Goal: Task Accomplishment & Management: Manage account settings

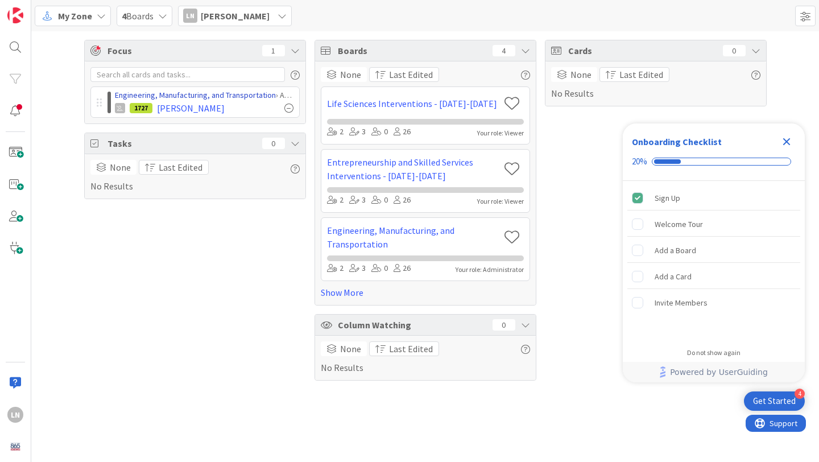
click at [221, 92] on link "Engineering, Manufacturing, and Transportation" at bounding box center [195, 95] width 161 height 10
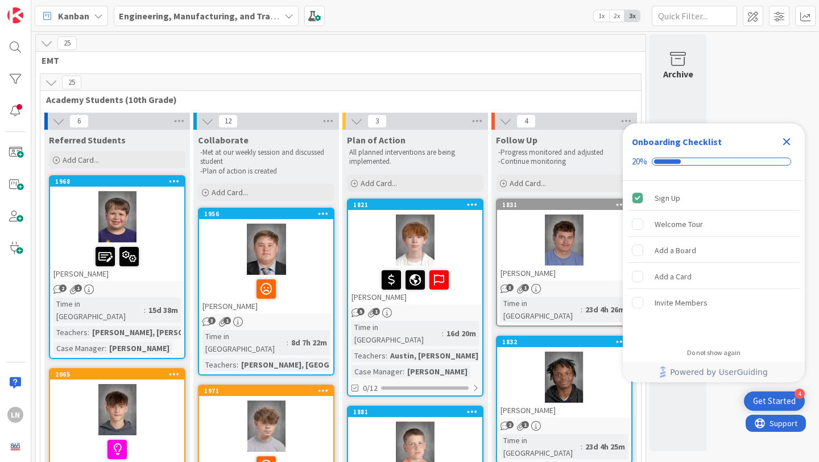
click at [781, 137] on icon "Close Checklist" at bounding box center [787, 142] width 14 height 14
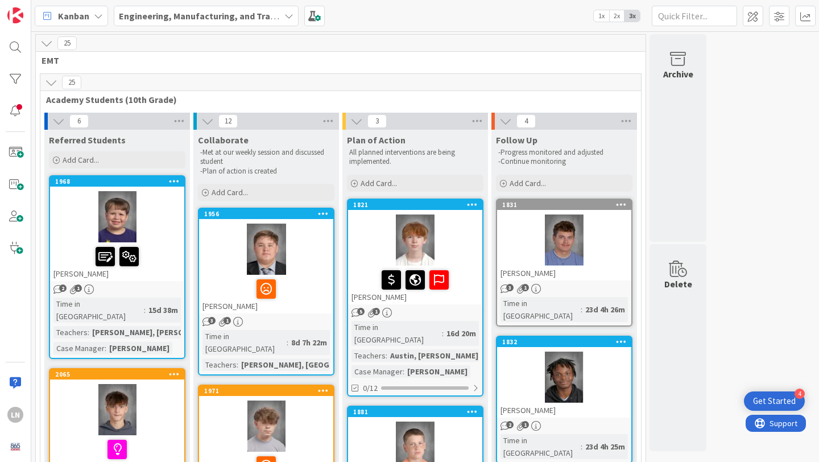
click at [157, 221] on div at bounding box center [117, 216] width 134 height 51
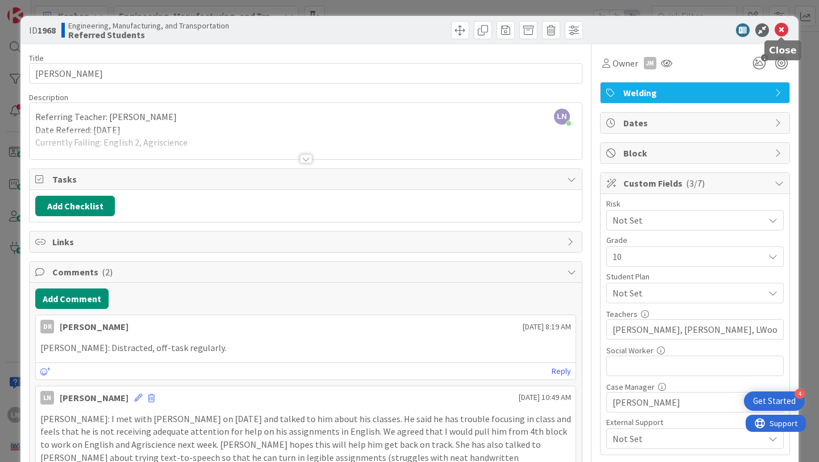
click at [782, 33] on icon at bounding box center [782, 30] width 14 height 14
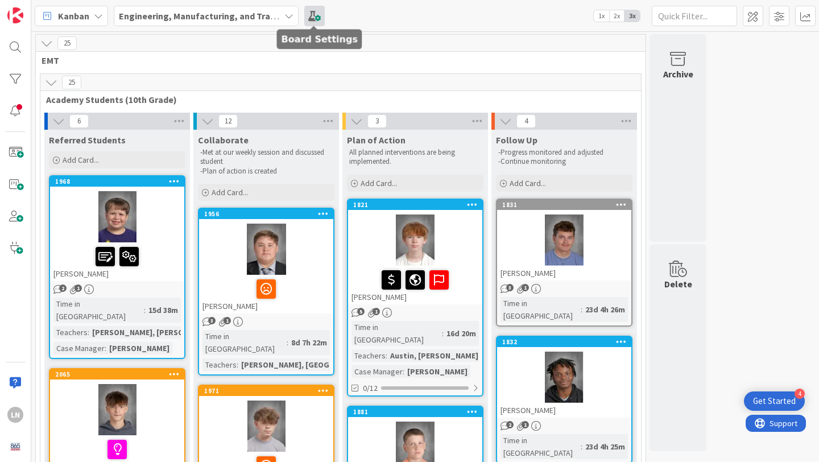
click at [314, 15] on span at bounding box center [314, 16] width 20 height 20
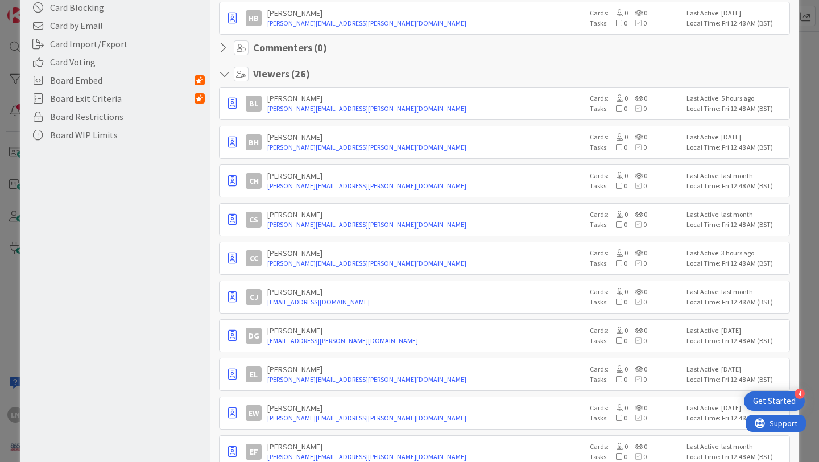
scroll to position [295, 0]
click at [233, 216] on icon "button" at bounding box center [232, 218] width 9 height 11
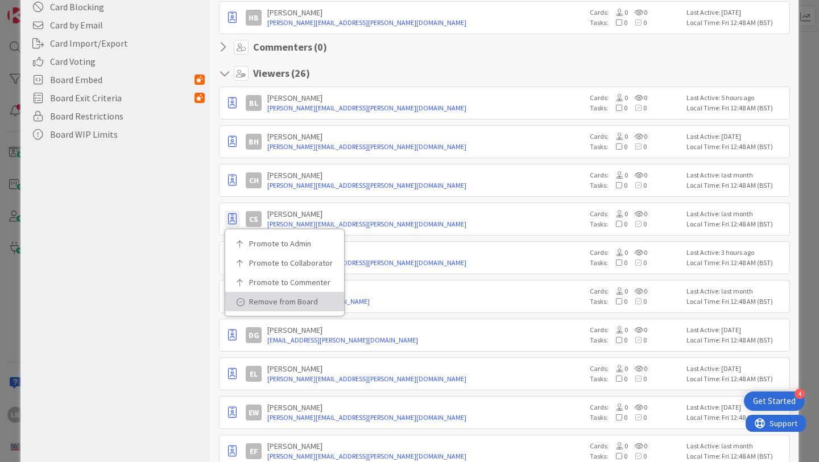
click at [266, 303] on p "Remove from Board" at bounding box center [288, 302] width 79 height 8
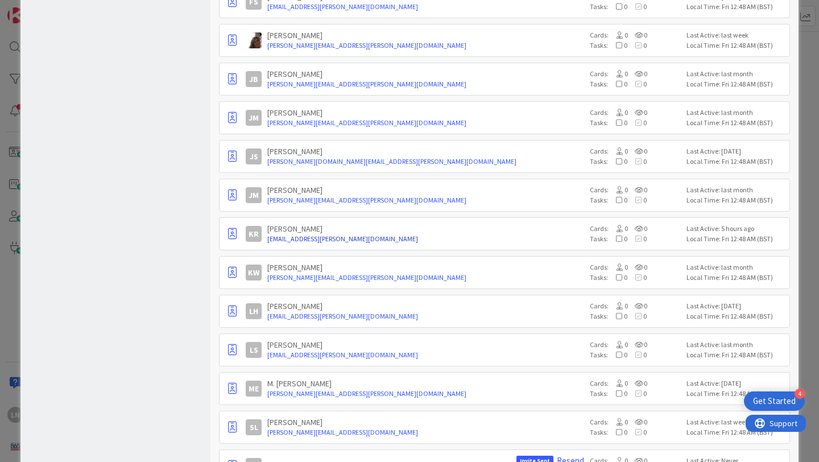
scroll to position [746, 0]
click at [233, 191] on icon "button" at bounding box center [232, 193] width 9 height 11
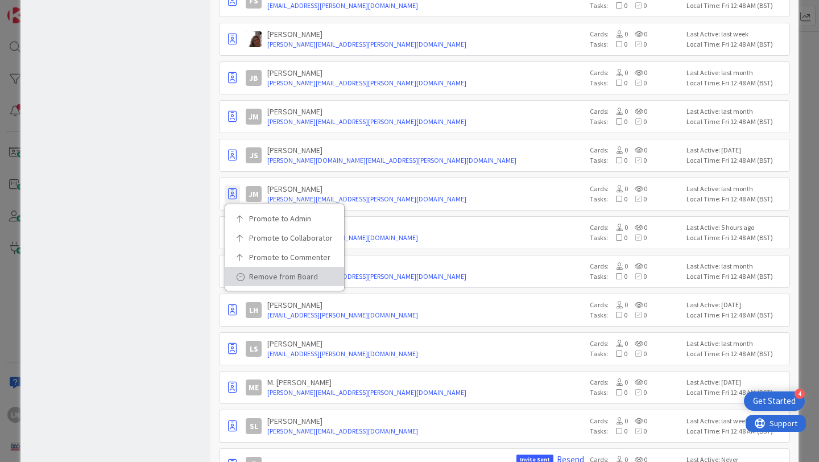
click at [257, 275] on p "Remove from Board" at bounding box center [288, 277] width 79 height 8
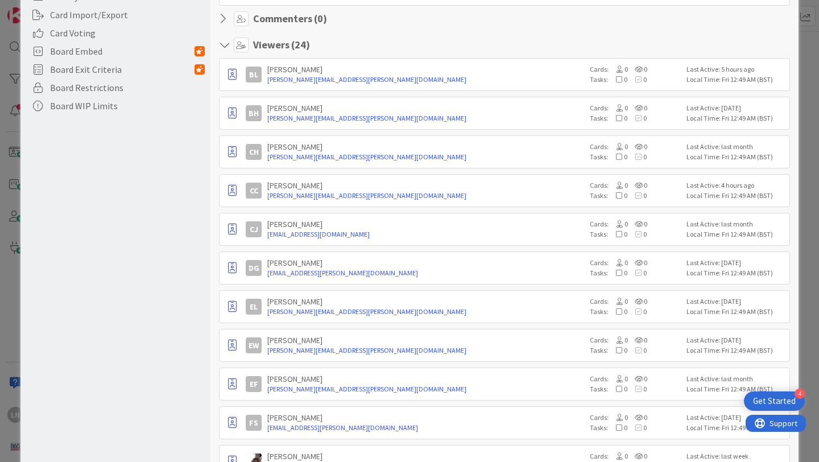
scroll to position [0, 0]
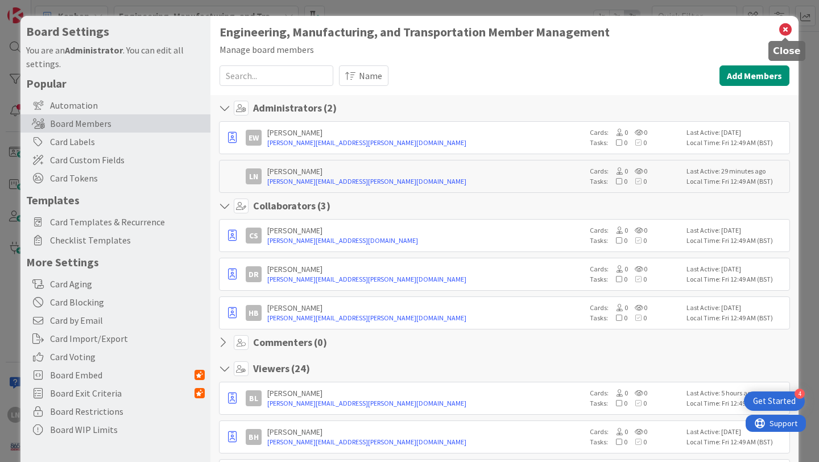
click at [786, 27] on icon at bounding box center [785, 30] width 15 height 16
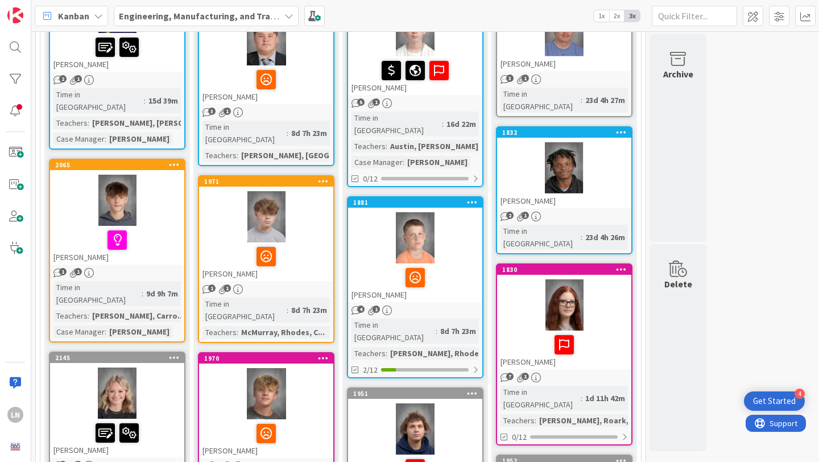
scroll to position [212, 0]
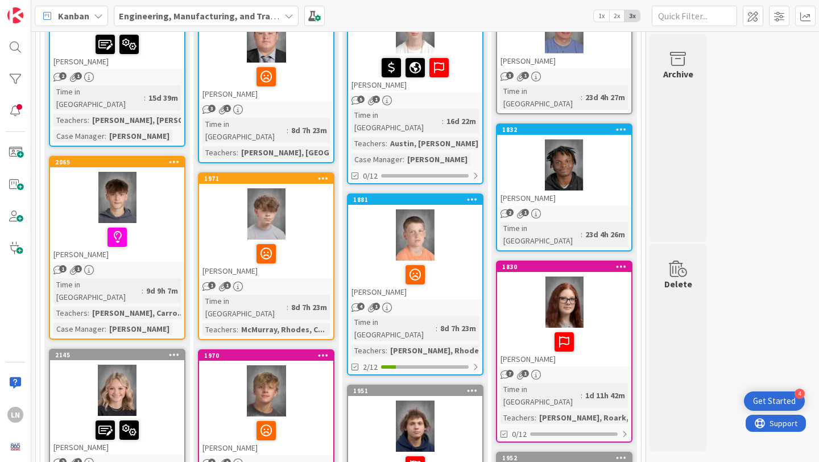
click at [177, 188] on div at bounding box center [117, 197] width 134 height 51
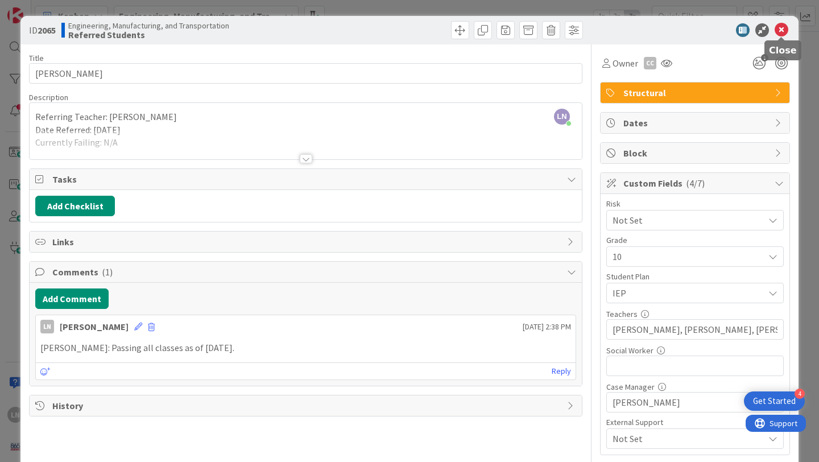
click at [782, 31] on icon at bounding box center [782, 30] width 14 height 14
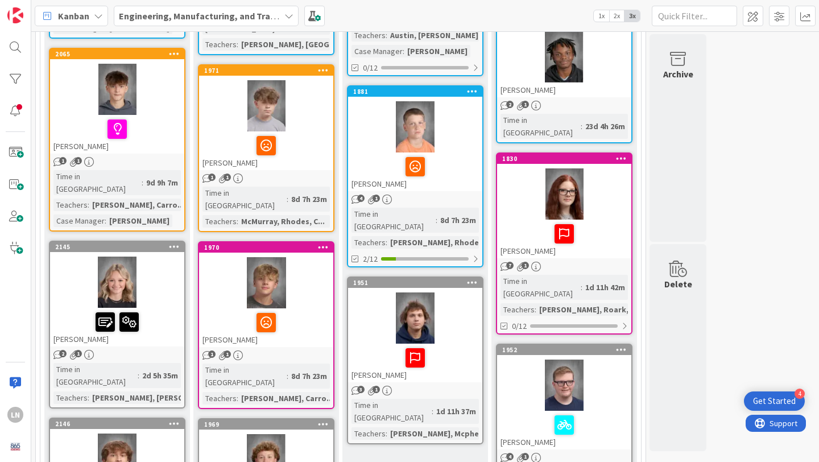
scroll to position [340, 0]
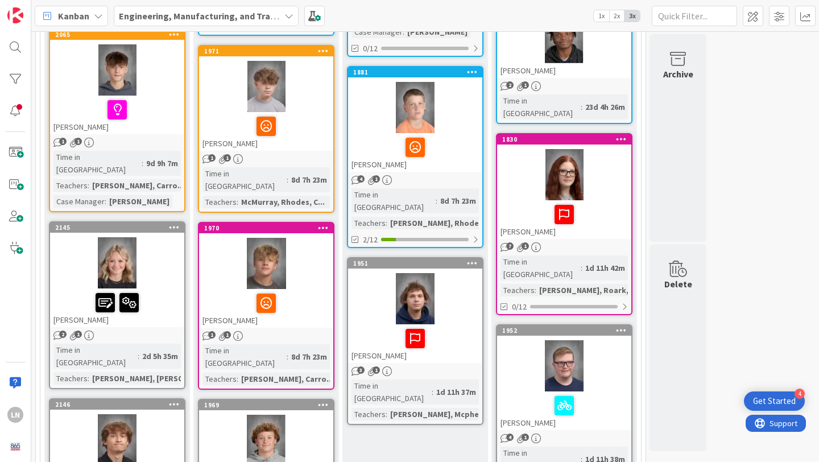
click at [148, 254] on div at bounding box center [117, 262] width 134 height 51
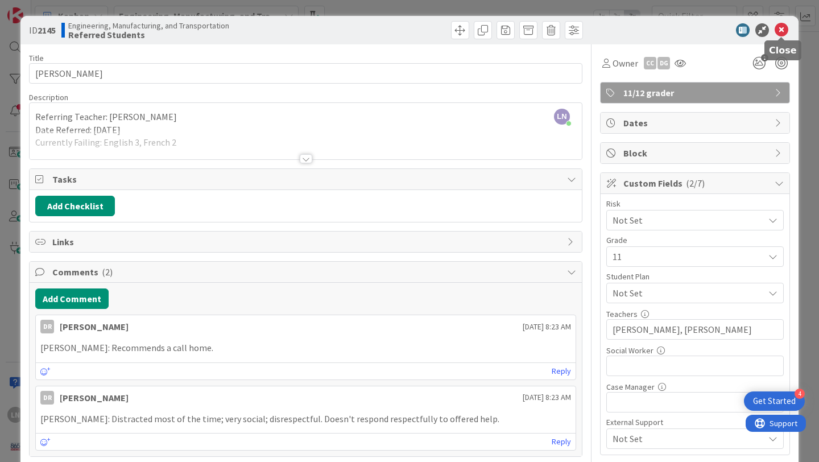
click at [782, 27] on icon at bounding box center [782, 30] width 14 height 14
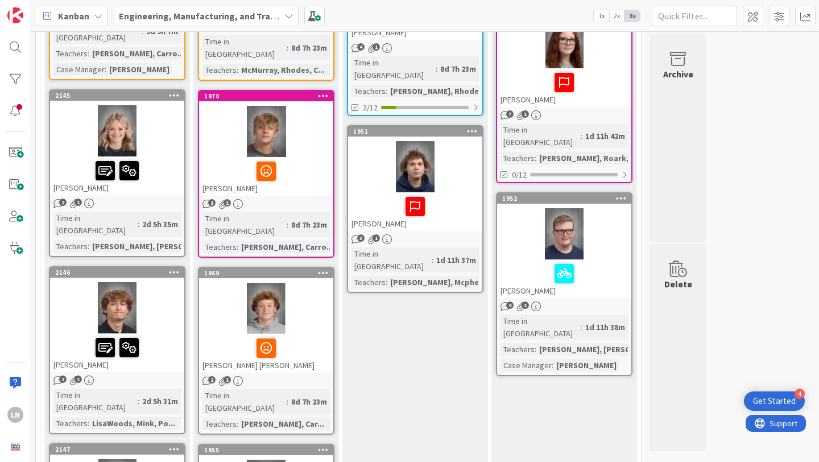
click at [164, 282] on div at bounding box center [117, 307] width 134 height 51
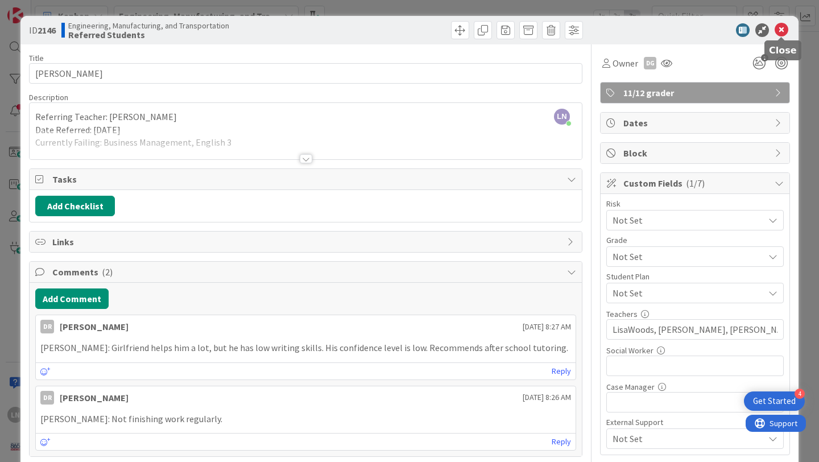
click at [785, 31] on icon at bounding box center [782, 30] width 14 height 14
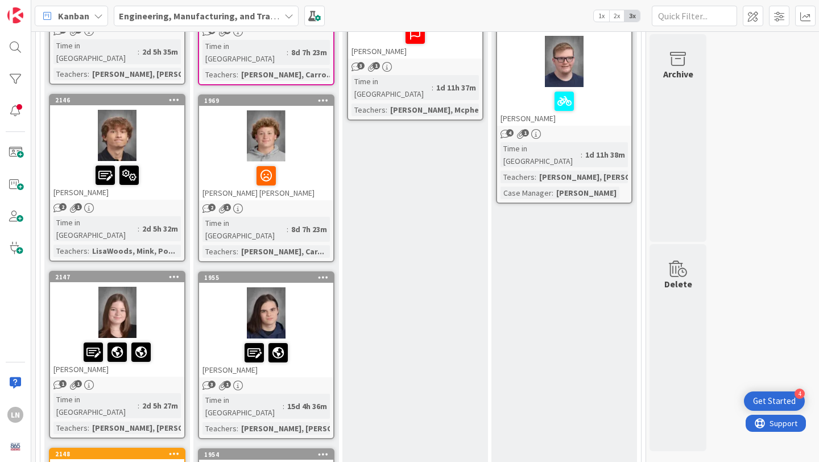
click at [164, 287] on div at bounding box center [117, 312] width 134 height 51
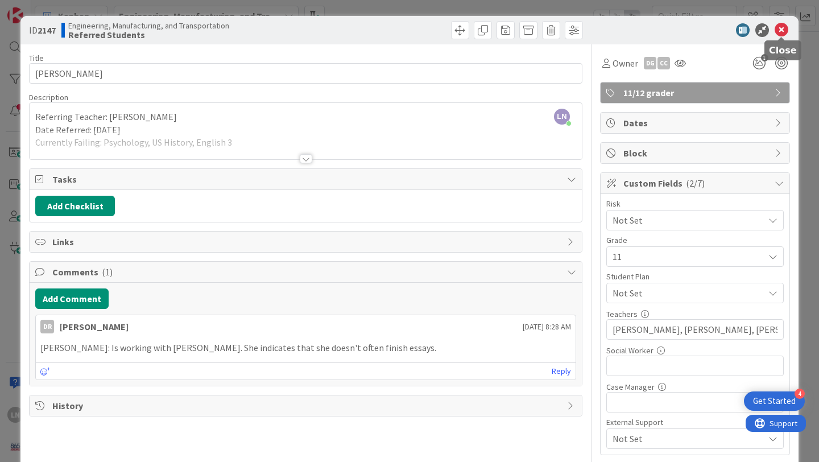
click at [781, 31] on icon at bounding box center [782, 30] width 14 height 14
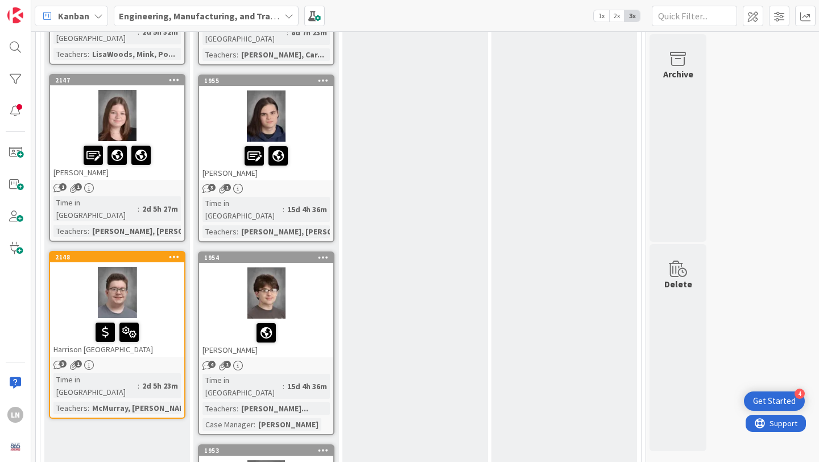
click at [167, 267] on div at bounding box center [117, 292] width 134 height 51
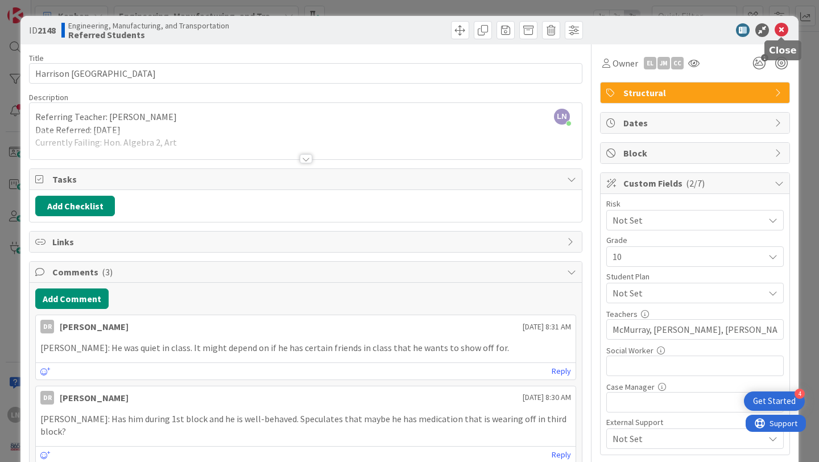
click at [786, 27] on icon at bounding box center [782, 30] width 14 height 14
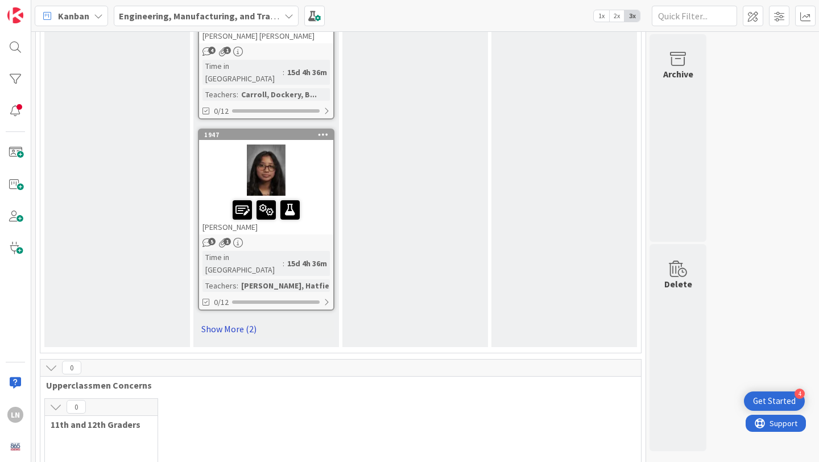
click at [223, 320] on link "Show More (2)" at bounding box center [266, 329] width 137 height 18
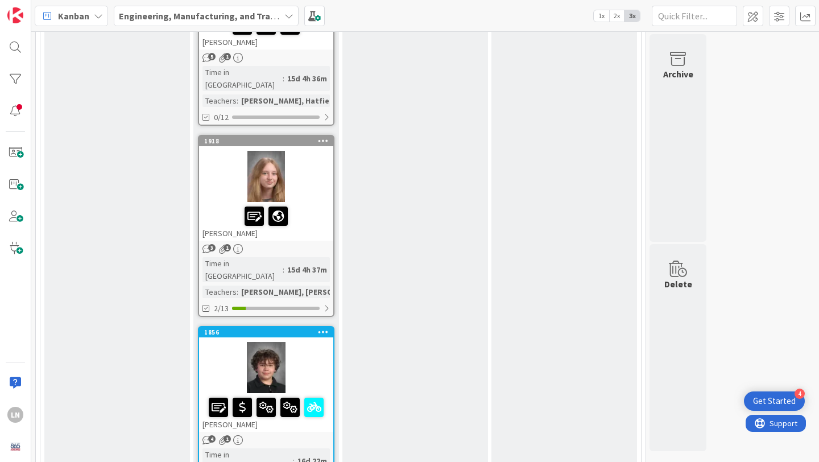
click at [315, 342] on div at bounding box center [266, 367] width 134 height 51
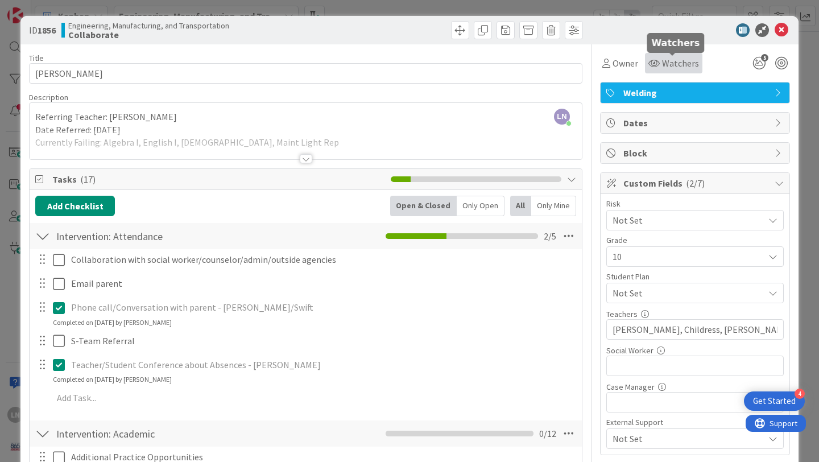
click at [670, 67] on span "Watchers" at bounding box center [680, 63] width 37 height 14
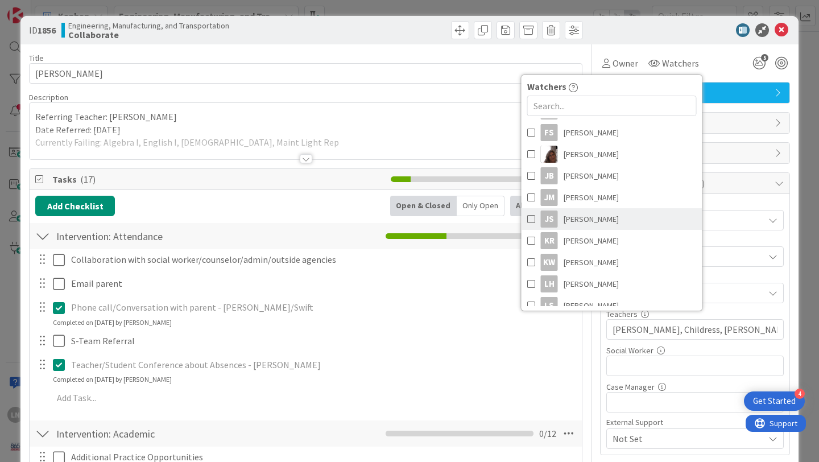
click at [530, 220] on span at bounding box center [531, 219] width 8 height 17
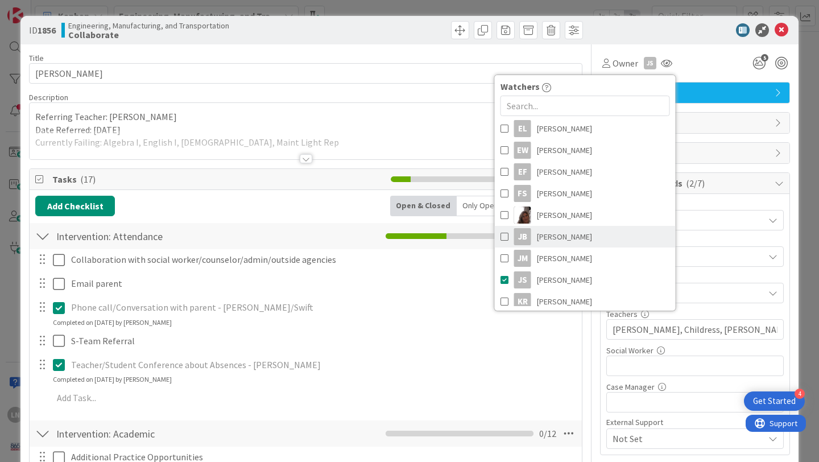
click at [505, 235] on span at bounding box center [505, 236] width 8 height 17
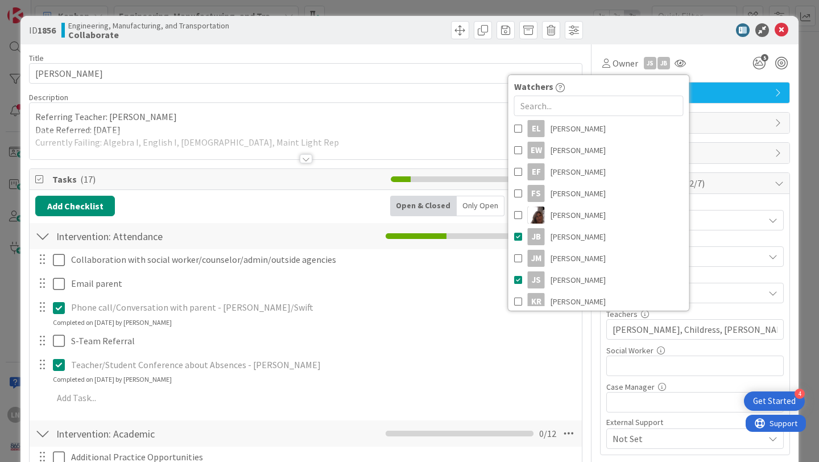
click at [713, 57] on div "Owner JS JB Watchers LN [PERSON_NAME] [PERSON_NAME] [PERSON_NAME] EW [PERSON_NA…" at bounding box center [695, 63] width 190 height 20
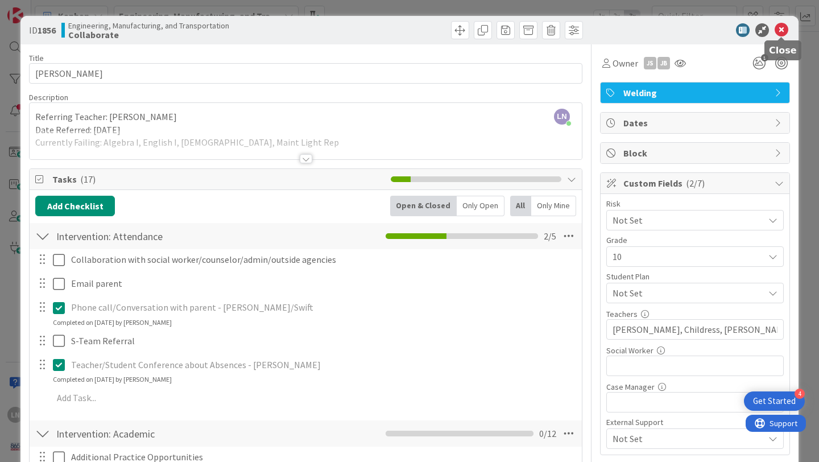
click at [781, 27] on icon at bounding box center [782, 30] width 14 height 14
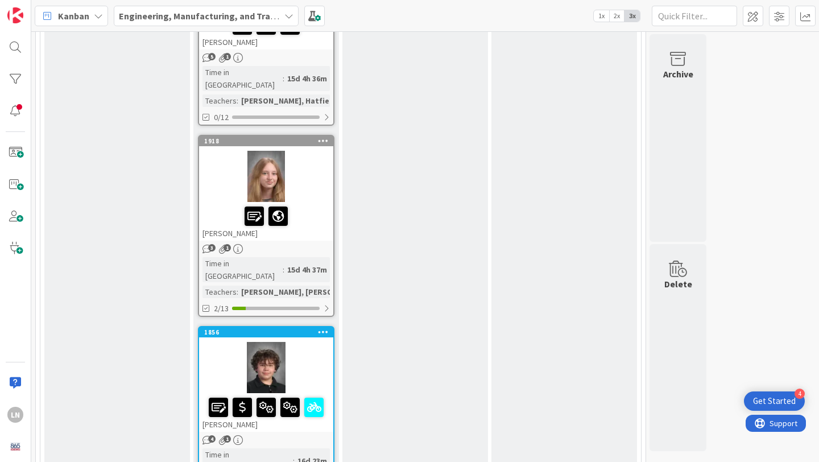
click at [321, 204] on div at bounding box center [266, 216] width 127 height 24
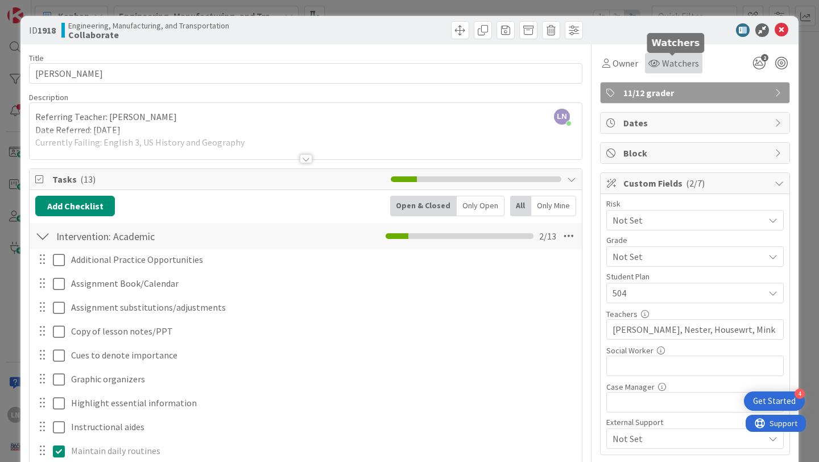
click at [667, 63] on span "Watchers" at bounding box center [680, 63] width 37 height 14
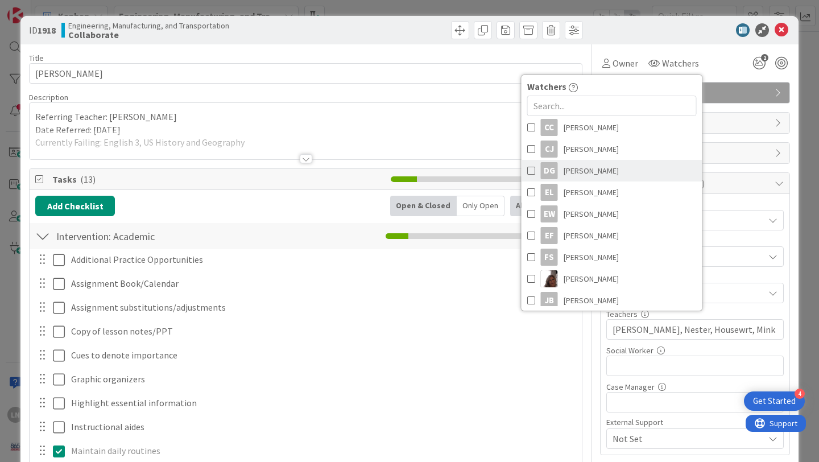
click at [529, 168] on span at bounding box center [531, 170] width 8 height 17
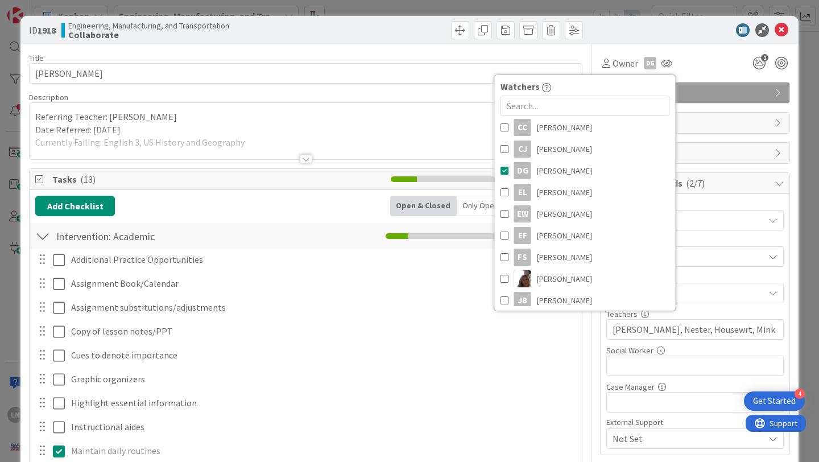
click at [725, 65] on div "Owner DG Watchers LN [PERSON_NAME] [PERSON_NAME] [PERSON_NAME] EW [PERSON_NAME]…" at bounding box center [695, 63] width 190 height 20
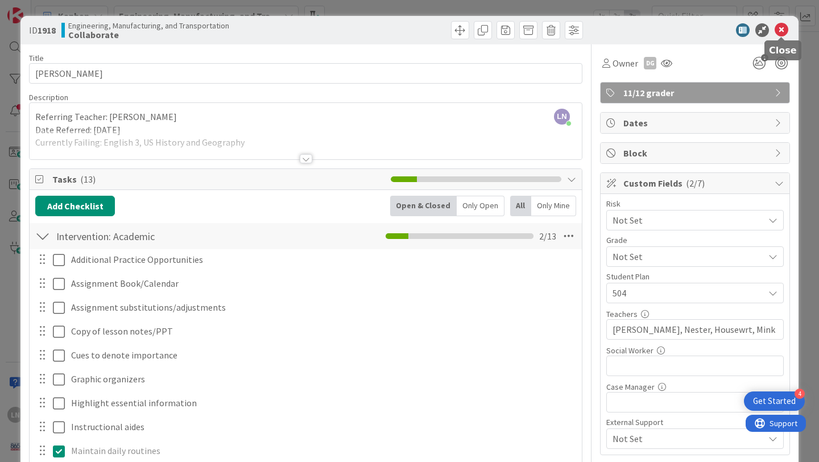
click at [783, 30] on icon at bounding box center [782, 30] width 14 height 14
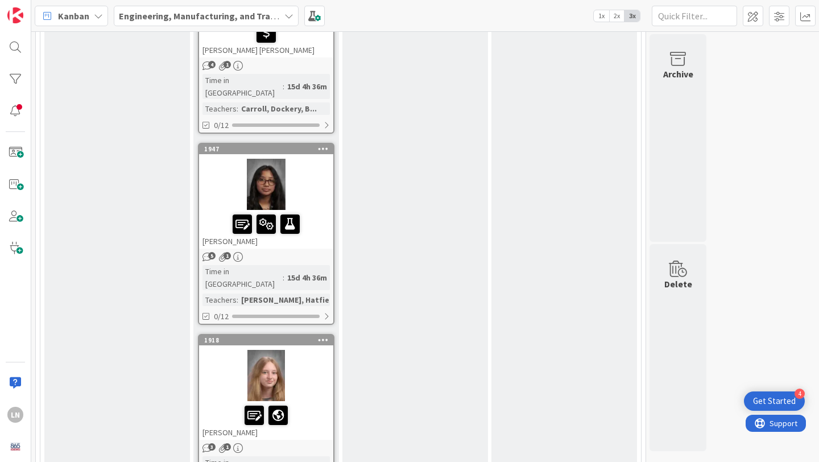
click at [315, 159] on div at bounding box center [266, 184] width 134 height 51
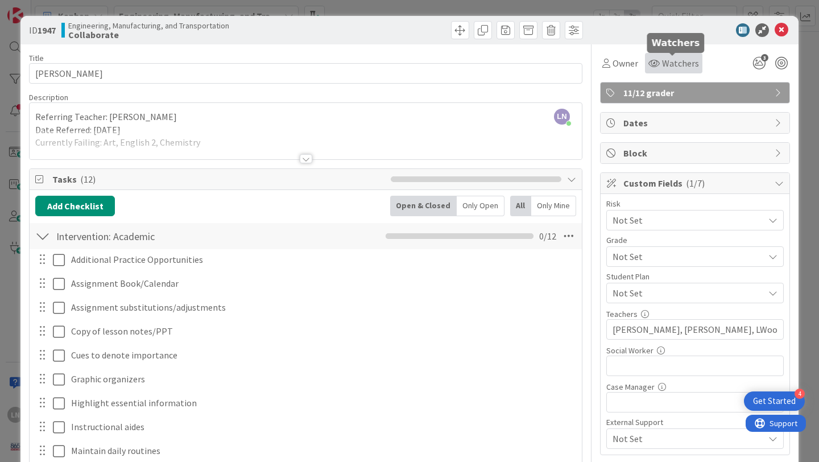
click at [674, 61] on span "Watchers" at bounding box center [680, 63] width 37 height 14
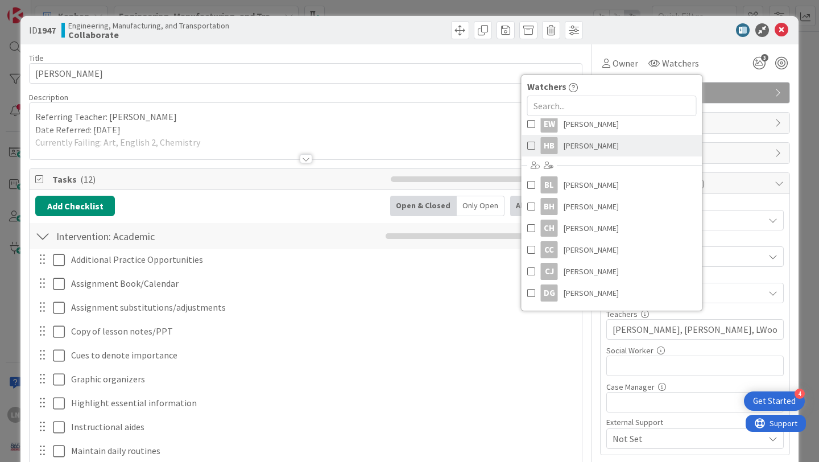
scroll to position [107, 0]
click at [604, 250] on span "[PERSON_NAME]" at bounding box center [591, 248] width 55 height 17
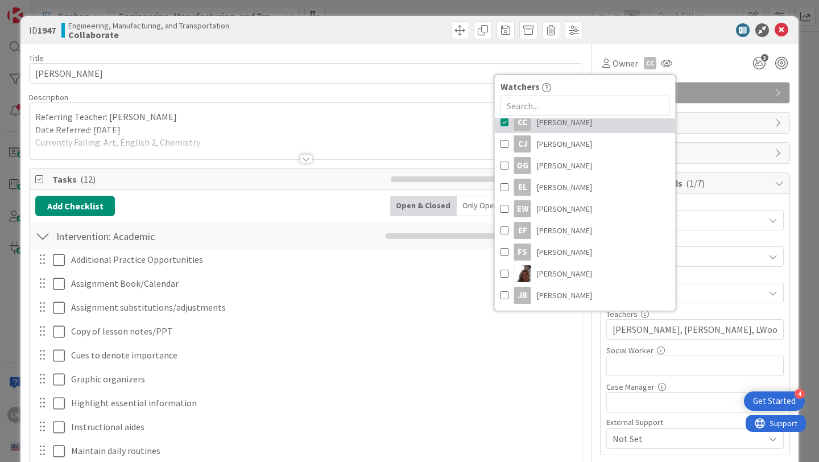
scroll to position [228, 0]
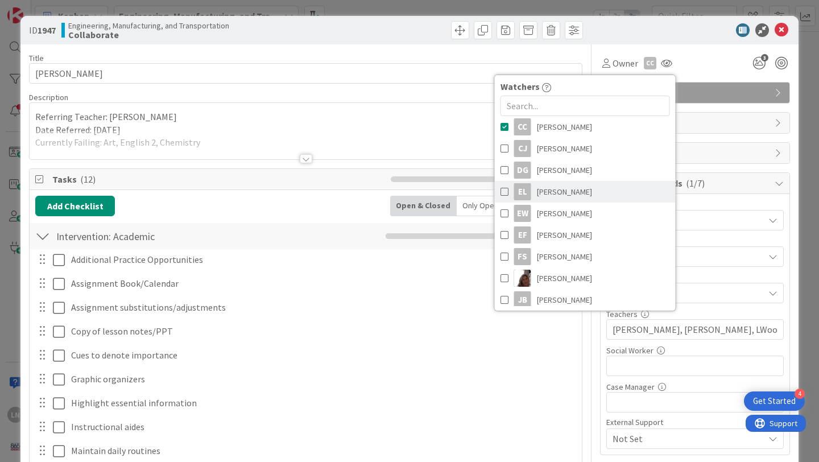
click at [574, 190] on span "[PERSON_NAME]" at bounding box center [564, 191] width 55 height 17
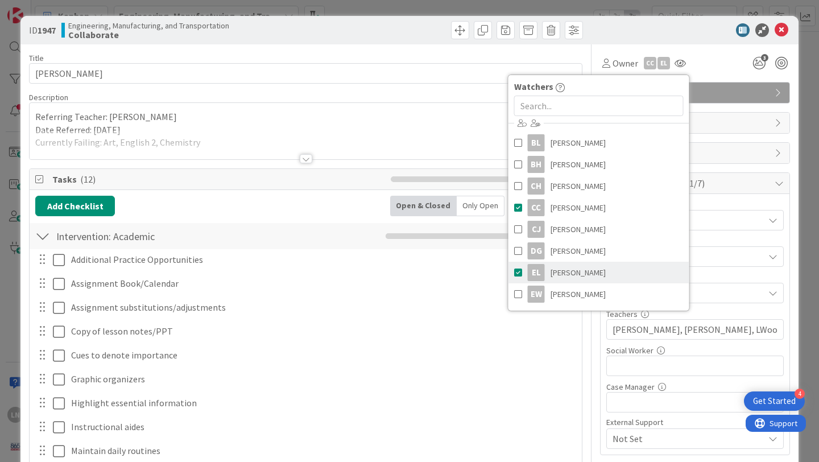
scroll to position [154, 0]
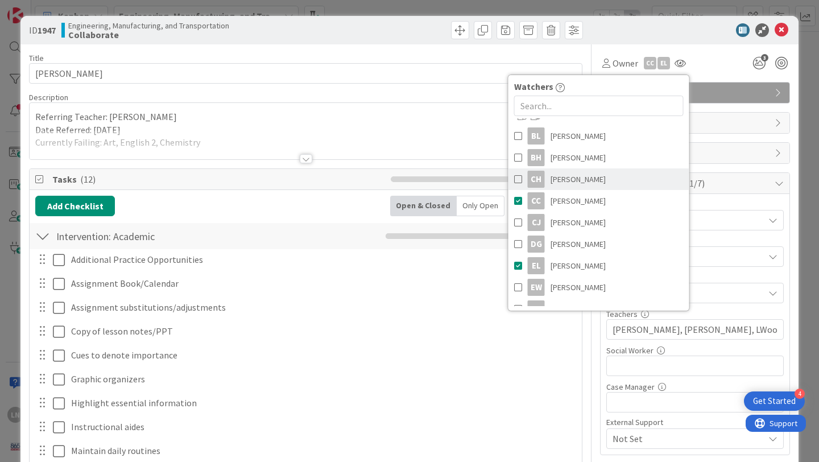
click at [552, 174] on span "[PERSON_NAME]" at bounding box center [578, 179] width 55 height 17
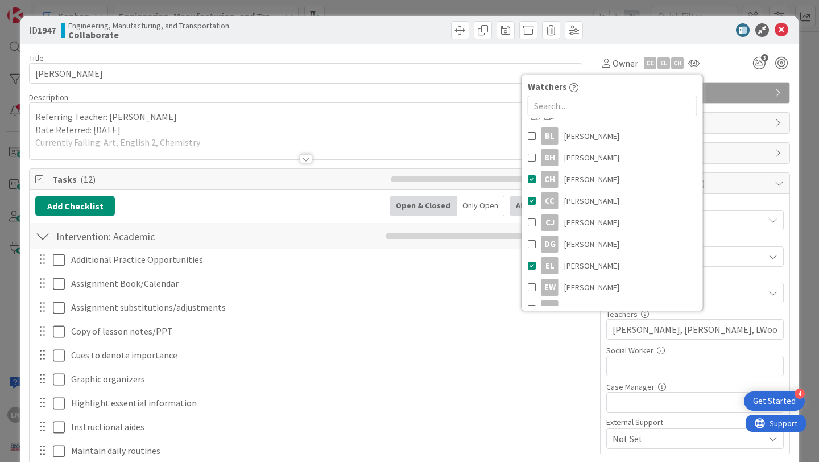
click at [732, 60] on div "Owner CC EL CH Watchers LN [PERSON_NAME] [PERSON_NAME] [PERSON_NAME] EW [PERSON…" at bounding box center [695, 63] width 190 height 20
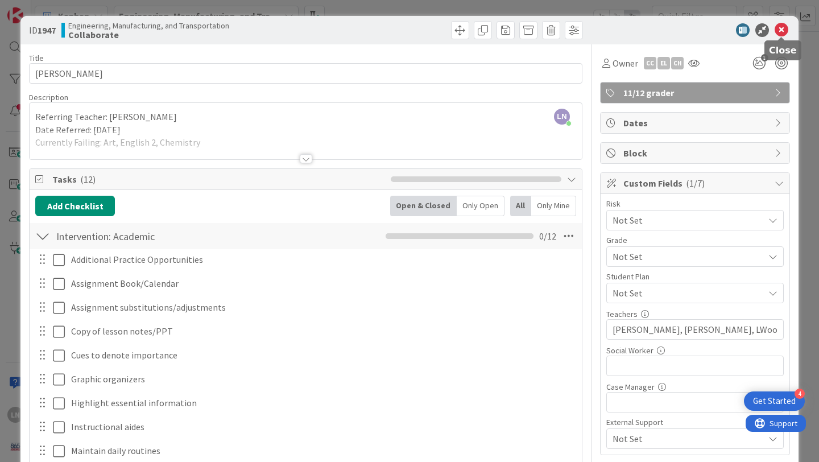
click at [782, 28] on icon at bounding box center [782, 30] width 14 height 14
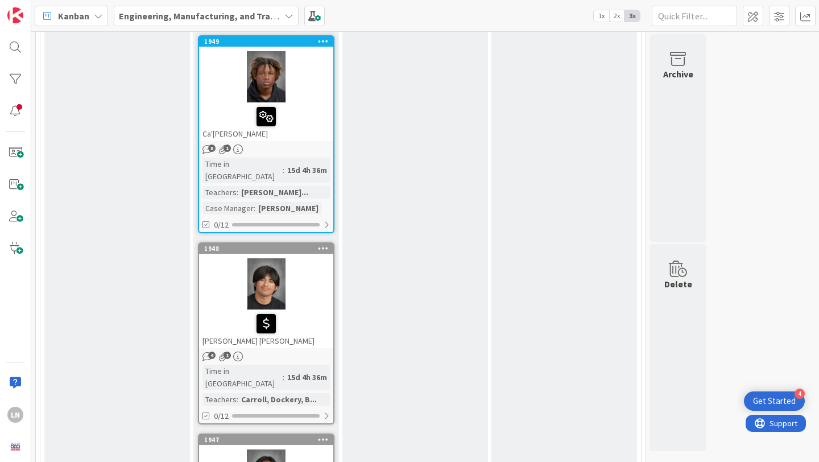
click at [310, 258] on div at bounding box center [266, 283] width 134 height 51
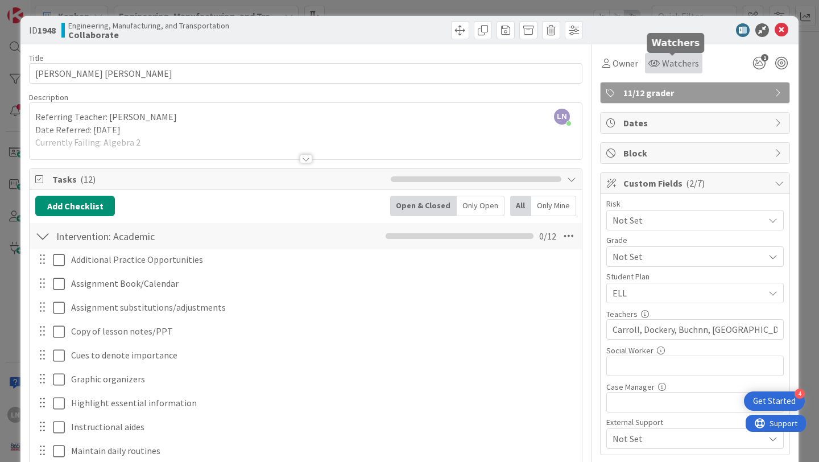
click at [675, 64] on span "Watchers" at bounding box center [680, 63] width 37 height 14
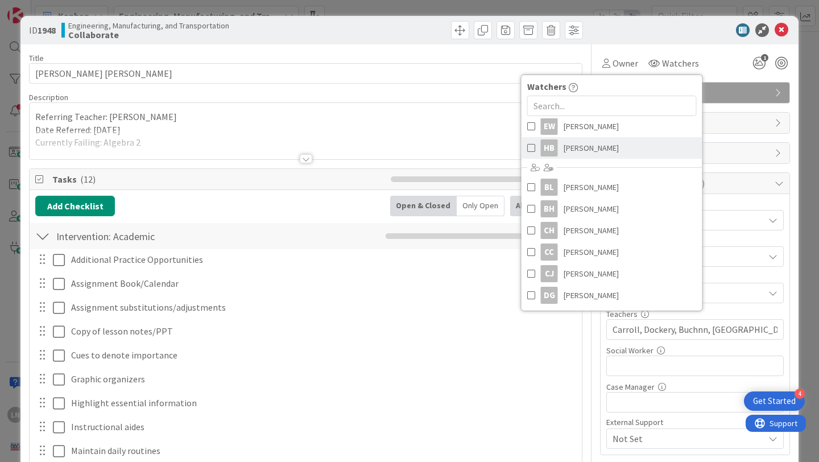
scroll to position [122, 0]
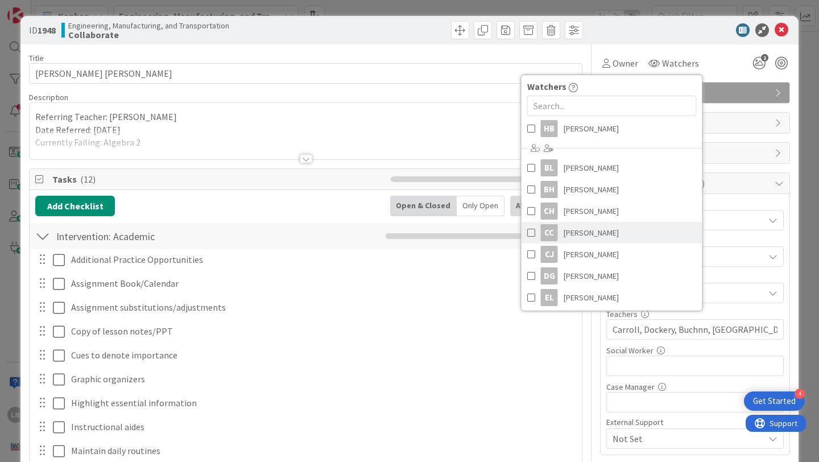
click at [612, 233] on span "[PERSON_NAME]" at bounding box center [591, 232] width 55 height 17
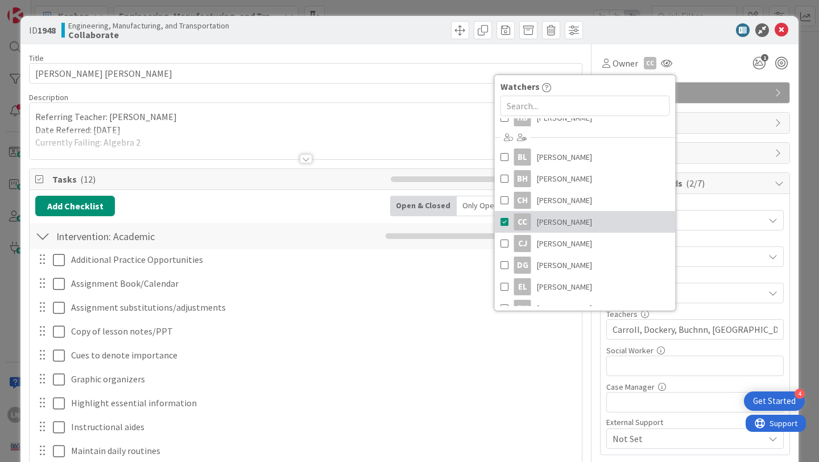
scroll to position [133, 0]
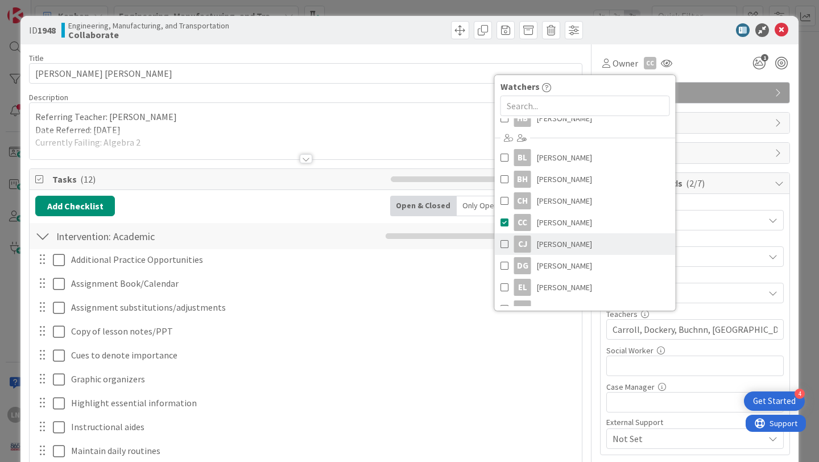
click at [571, 240] on span "[PERSON_NAME]" at bounding box center [564, 244] width 55 height 17
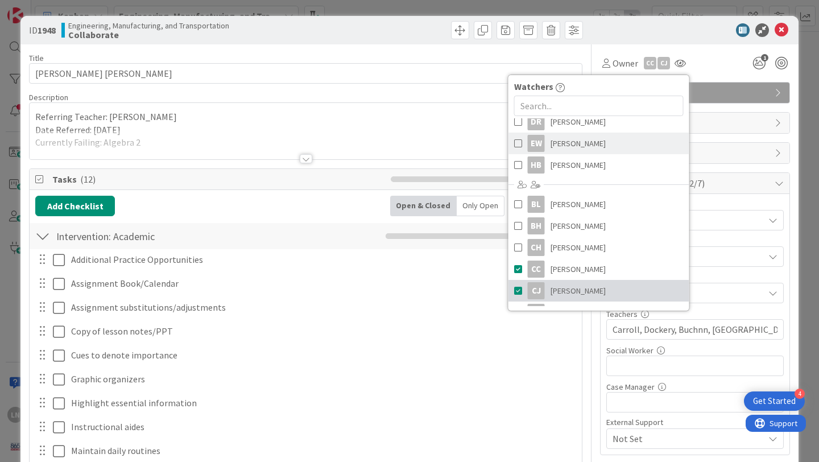
scroll to position [61, 0]
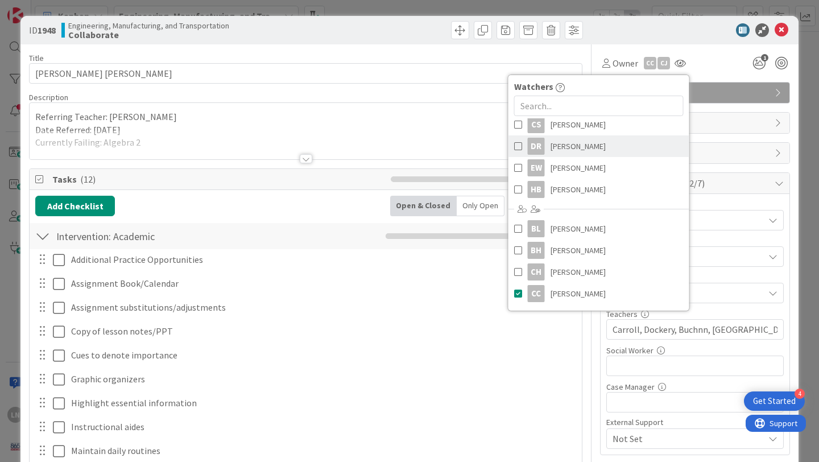
click at [600, 146] on span "[PERSON_NAME]" at bounding box center [578, 146] width 55 height 17
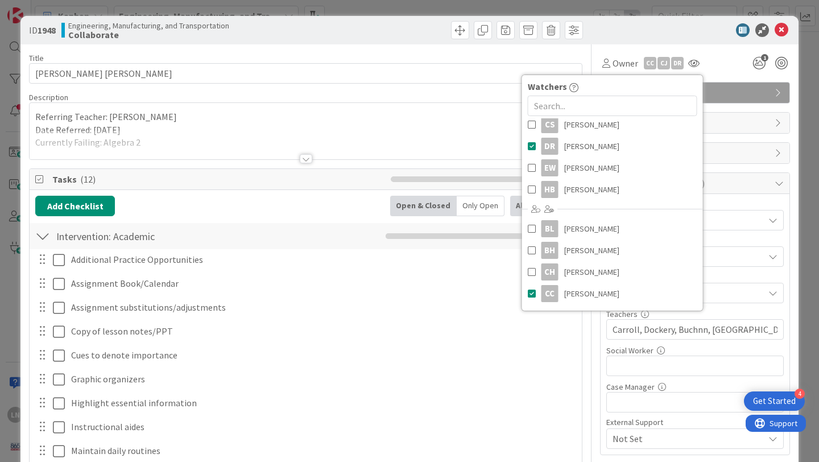
click at [700, 24] on div at bounding box center [689, 30] width 201 height 14
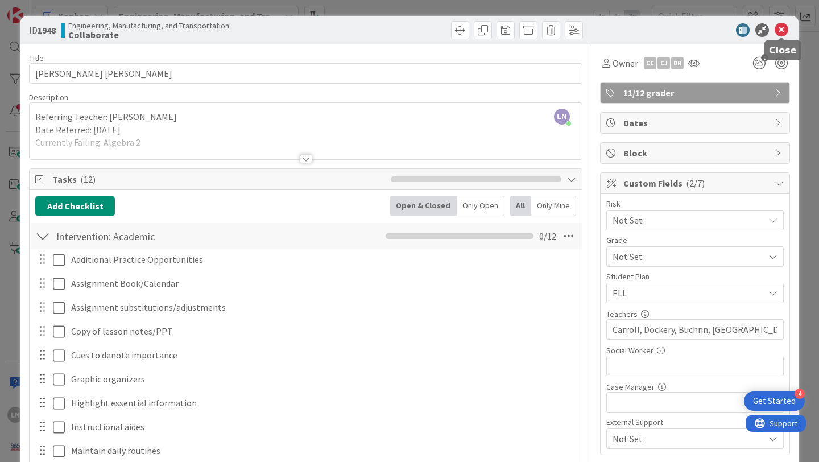
click at [782, 29] on icon at bounding box center [782, 30] width 14 height 14
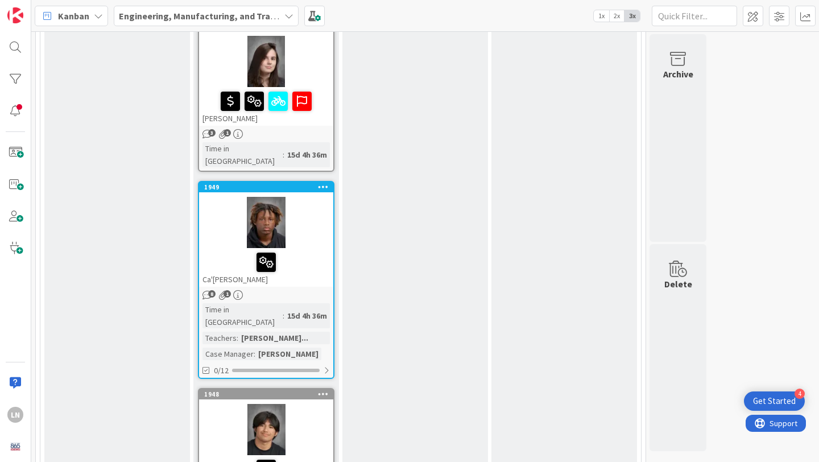
click at [311, 250] on div at bounding box center [266, 262] width 127 height 24
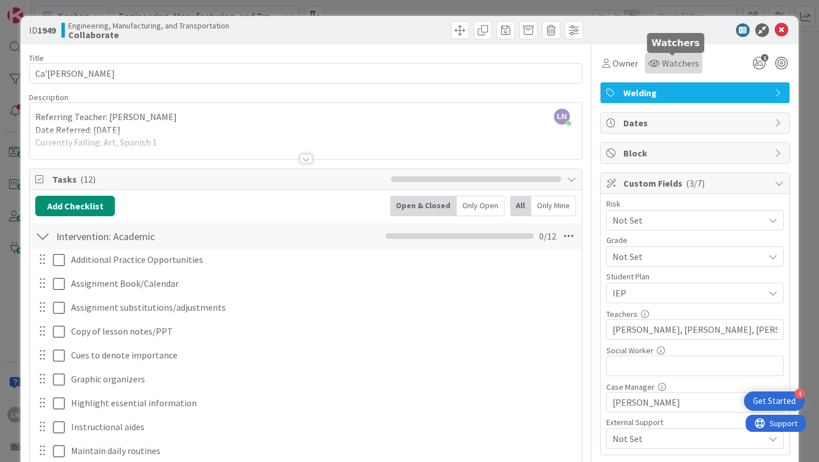
click at [688, 61] on span "Watchers" at bounding box center [680, 63] width 37 height 14
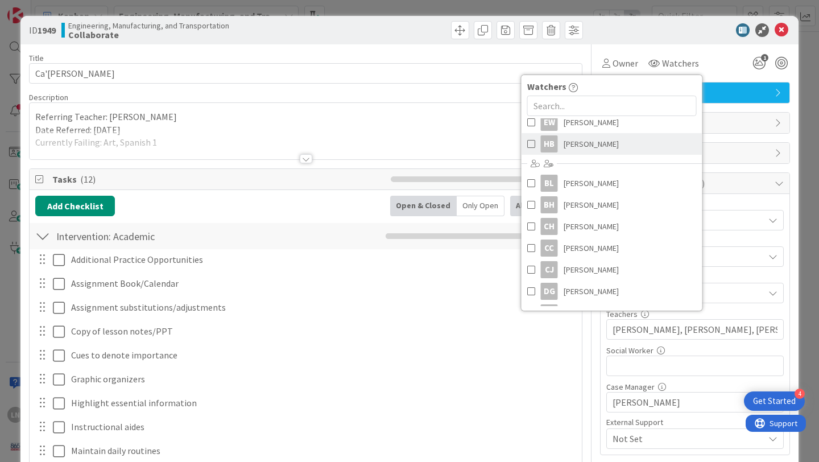
scroll to position [108, 0]
click at [606, 247] on span "[PERSON_NAME]" at bounding box center [591, 246] width 55 height 17
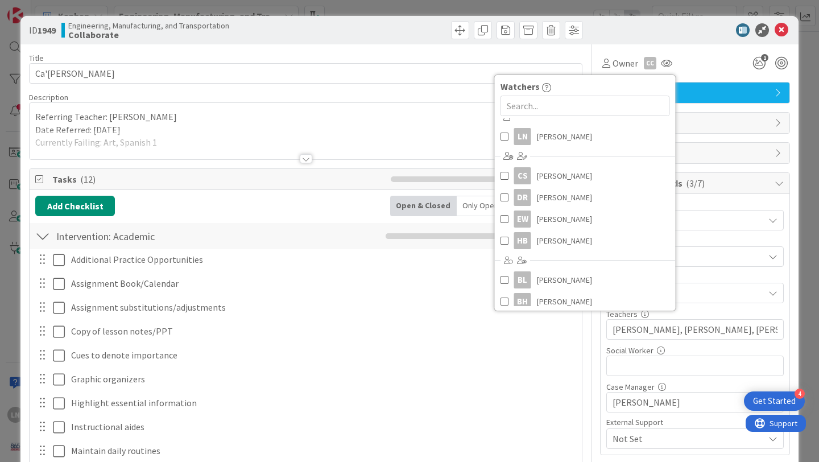
scroll to position [11, 0]
click at [591, 104] on input "text" at bounding box center [586, 106] width 170 height 20
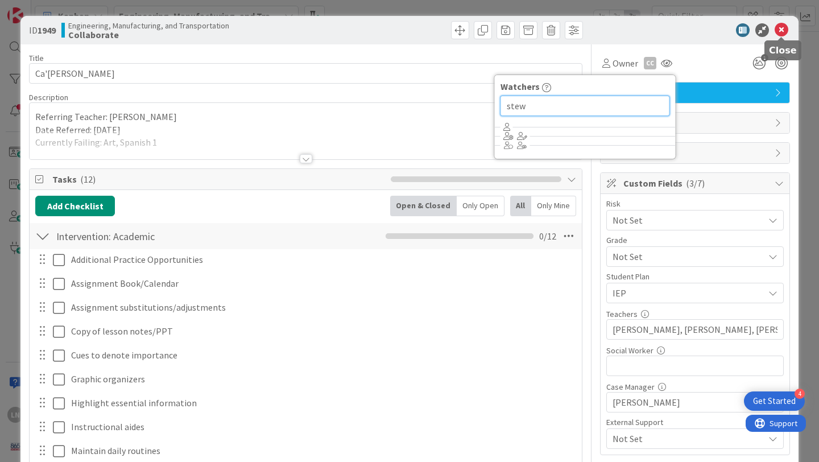
type input "stew"
click at [782, 30] on icon at bounding box center [782, 30] width 14 height 14
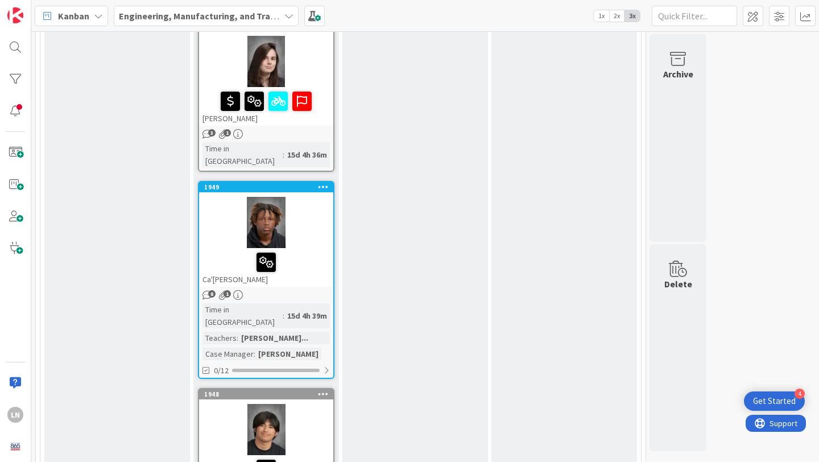
click at [316, 197] on div at bounding box center [266, 222] width 134 height 51
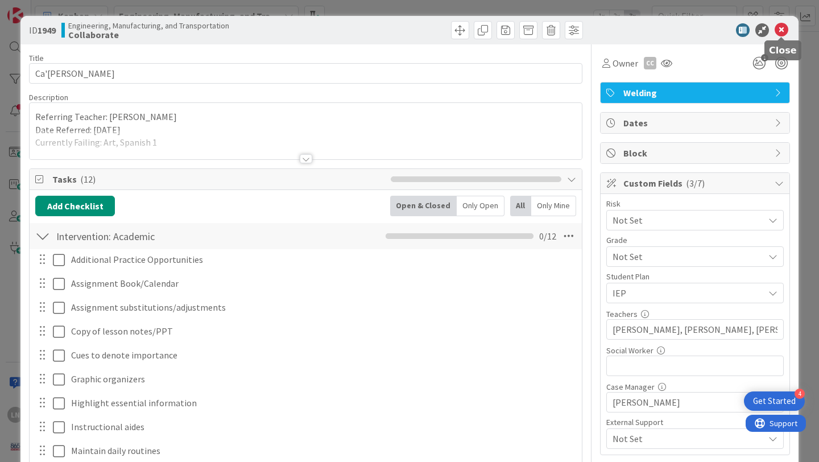
click at [783, 30] on icon at bounding box center [782, 30] width 14 height 14
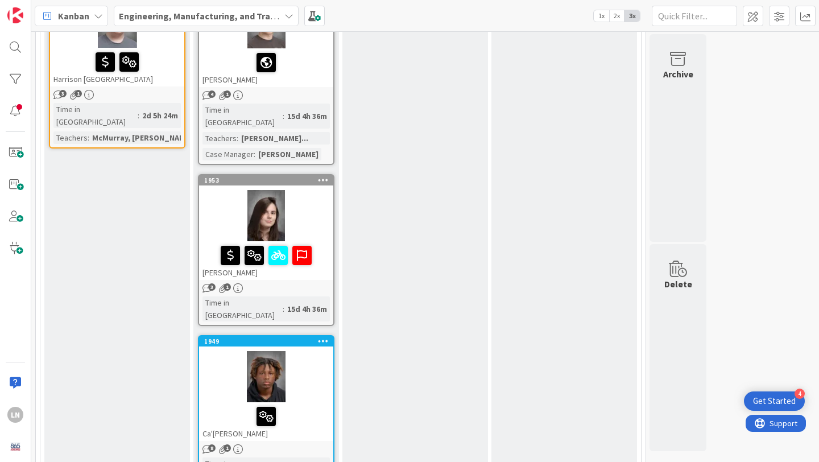
click at [315, 190] on div at bounding box center [266, 215] width 134 height 51
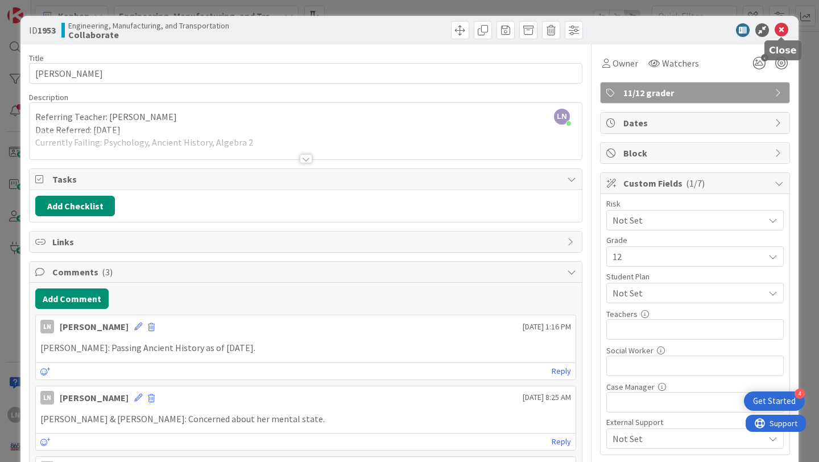
click at [783, 30] on icon at bounding box center [782, 30] width 14 height 14
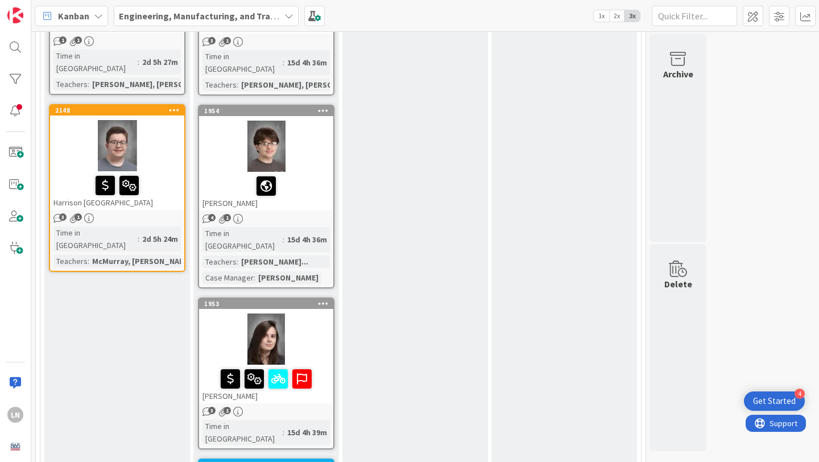
scroll to position [999, 0]
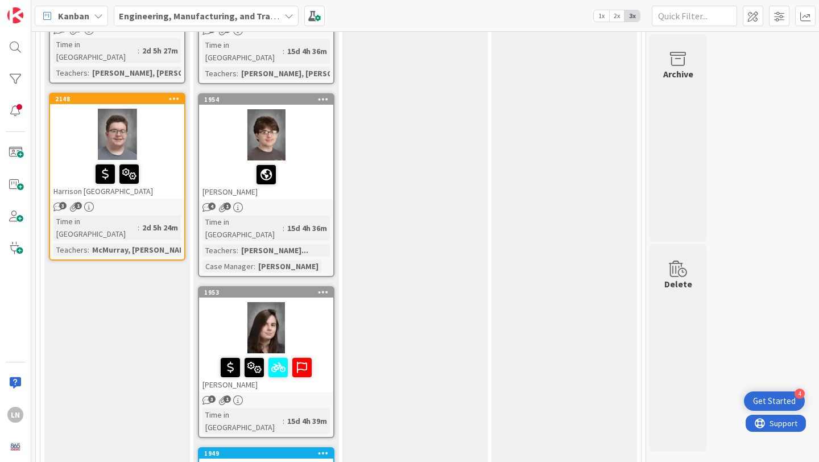
click at [306, 302] on div at bounding box center [266, 327] width 134 height 51
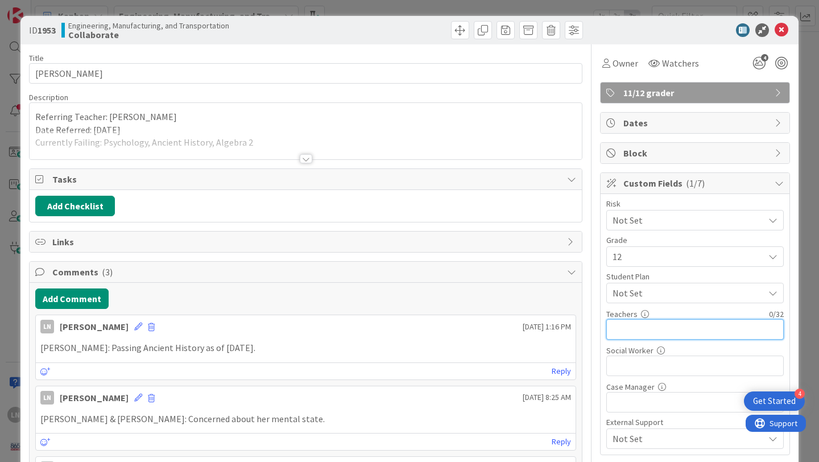
click at [658, 331] on input "text" at bounding box center [695, 329] width 178 height 20
type input "[PERSON_NAME], [PERSON_NAME], [PERSON_NAME], [PERSON_NAME]"
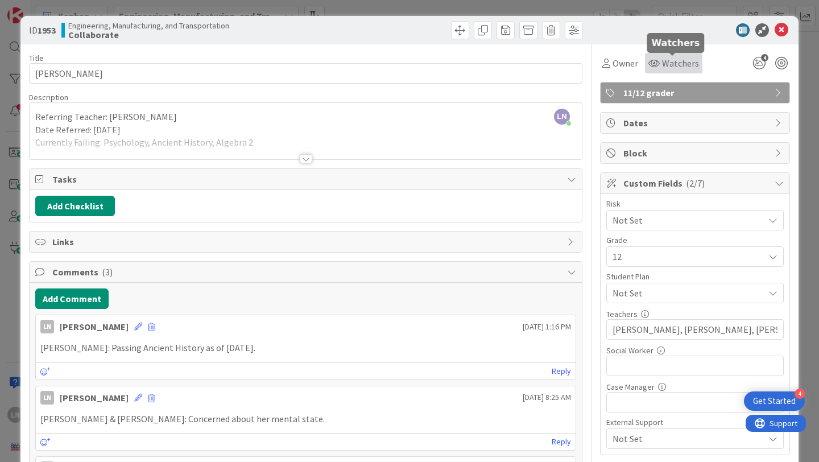
click at [674, 61] on span "Watchers" at bounding box center [680, 63] width 37 height 14
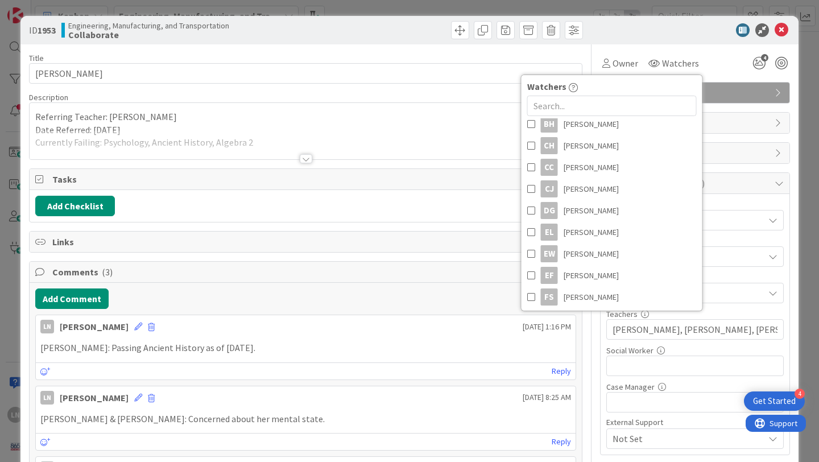
scroll to position [209, 0]
click at [597, 250] on span "[PERSON_NAME]" at bounding box center [591, 253] width 55 height 17
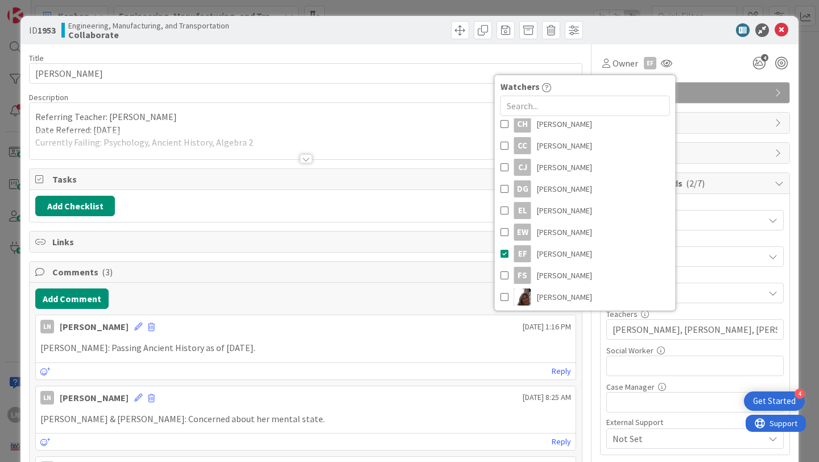
click at [695, 59] on div "Owner EF Watchers LN [PERSON_NAME] [PERSON_NAME] [PERSON_NAME] EW [PERSON_NAME]…" at bounding box center [695, 63] width 190 height 20
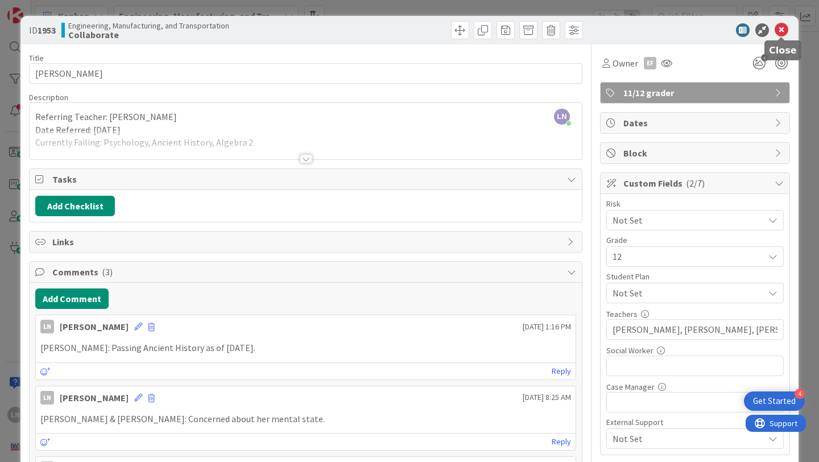
click at [785, 27] on icon at bounding box center [782, 30] width 14 height 14
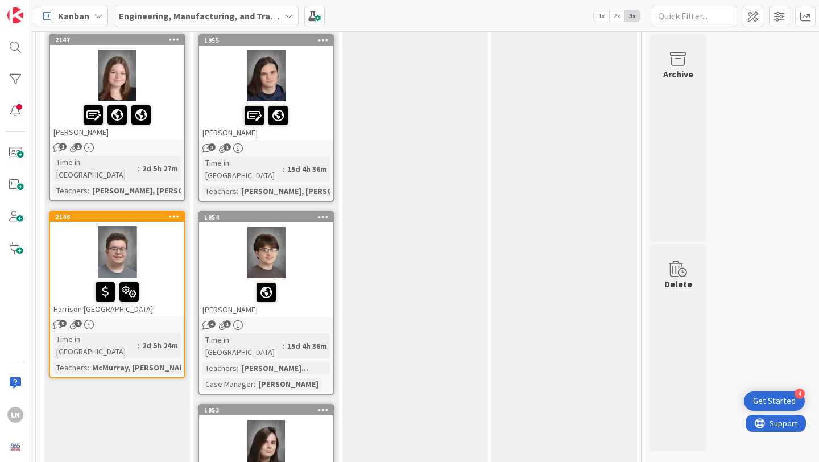
click at [307, 227] on div at bounding box center [266, 252] width 134 height 51
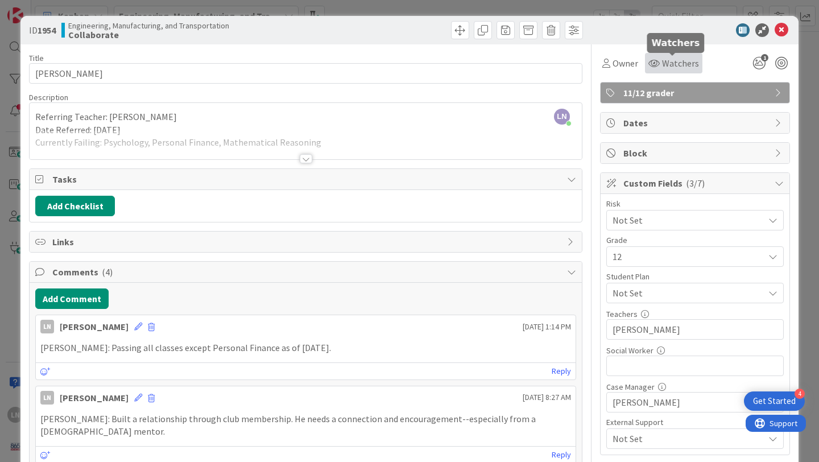
click at [691, 66] on span "Watchers" at bounding box center [680, 63] width 37 height 14
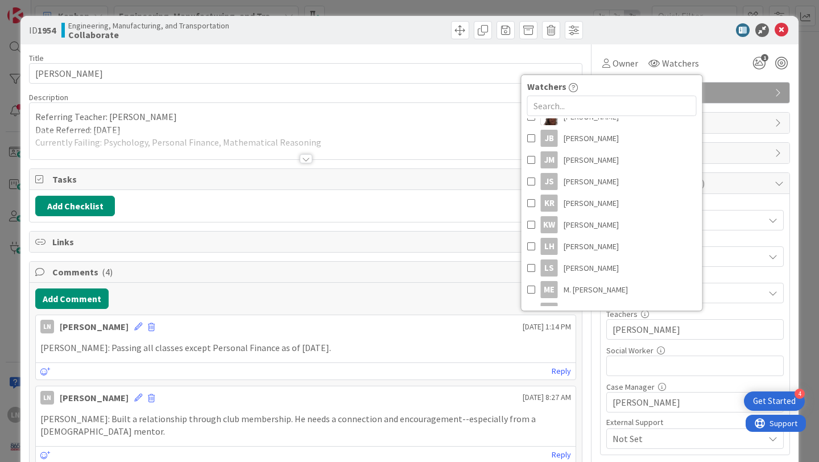
scroll to position [395, 0]
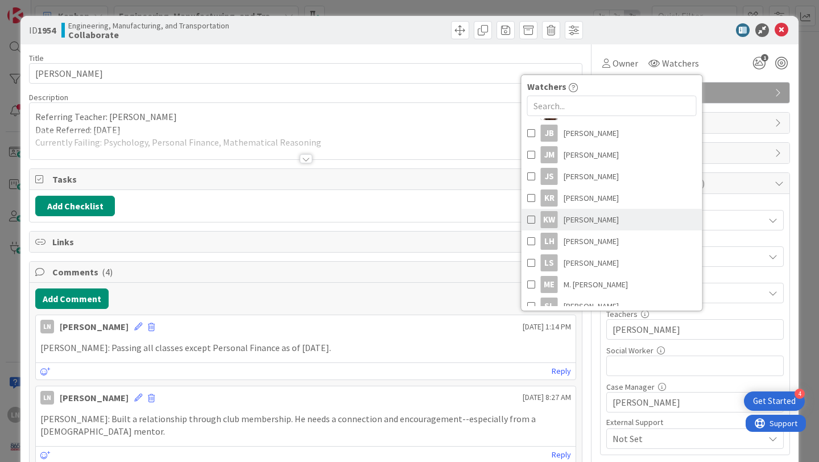
click at [585, 217] on span "[PERSON_NAME]" at bounding box center [591, 219] width 55 height 17
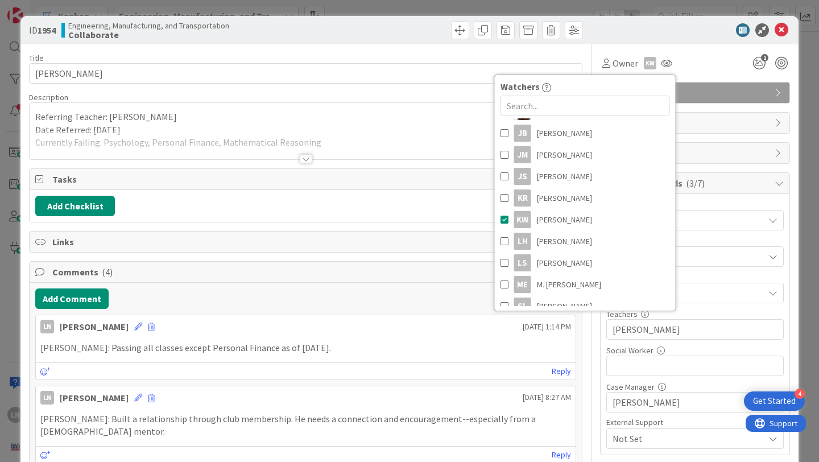
click at [691, 28] on div at bounding box center [689, 30] width 201 height 14
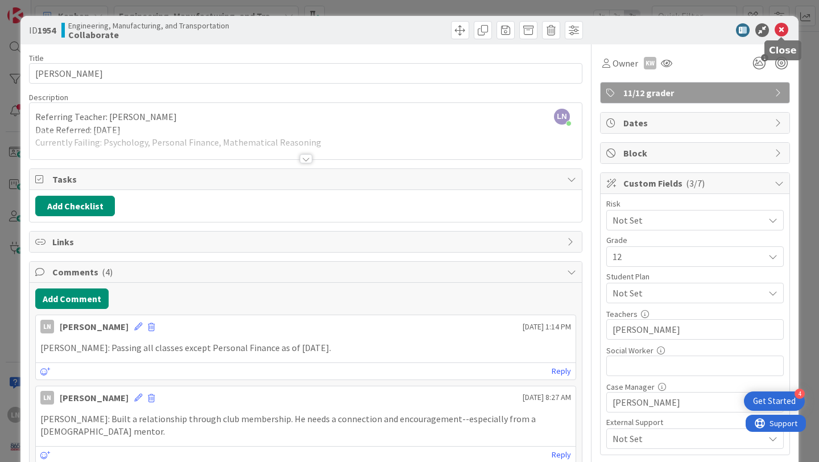
click at [782, 30] on icon at bounding box center [782, 30] width 14 height 14
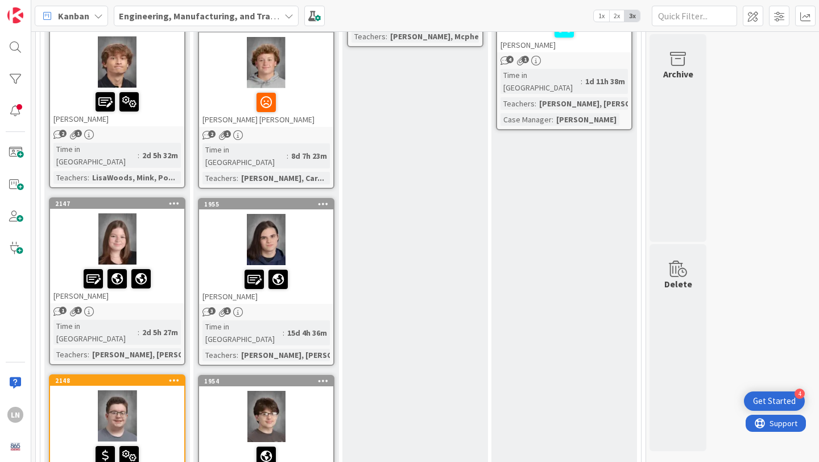
click at [313, 214] on div at bounding box center [266, 239] width 134 height 51
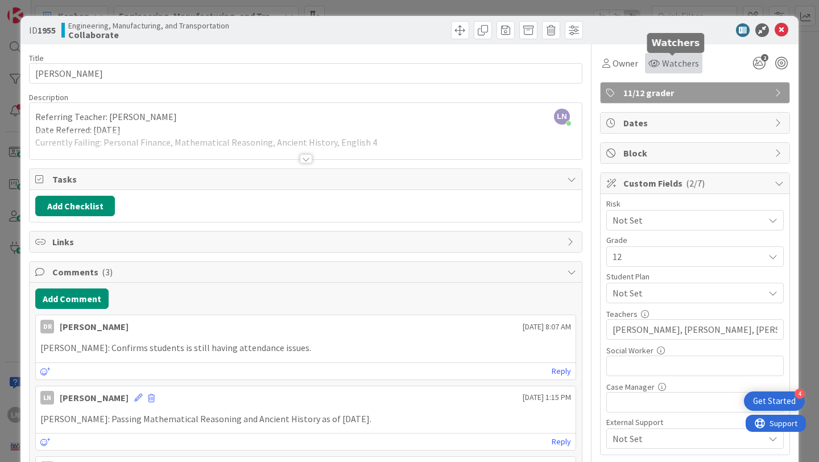
click at [685, 64] on span "Watchers" at bounding box center [680, 63] width 37 height 14
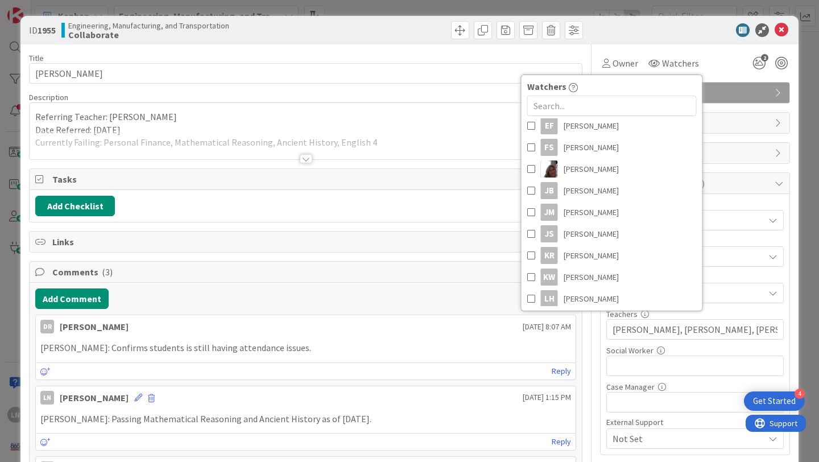
scroll to position [347, 0]
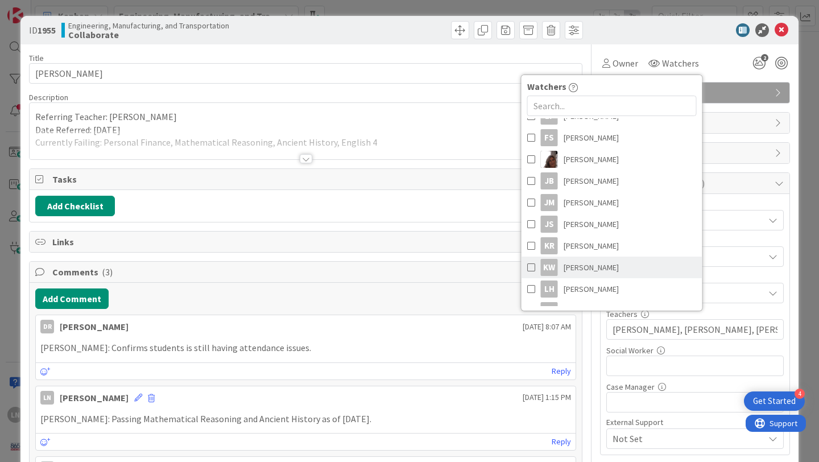
click at [615, 269] on link "KW [PERSON_NAME]" at bounding box center [612, 268] width 181 height 22
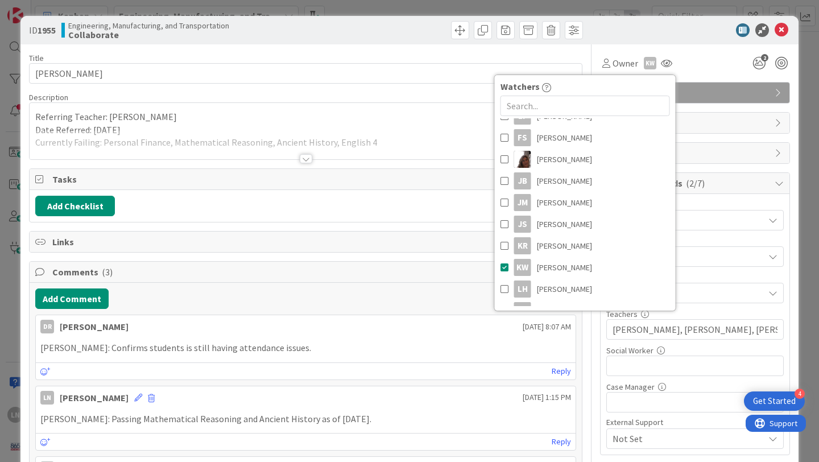
click at [708, 44] on div "ID 1955 Engineering, Manufacturing, and Transportation Collaborate" at bounding box center [409, 30] width 778 height 28
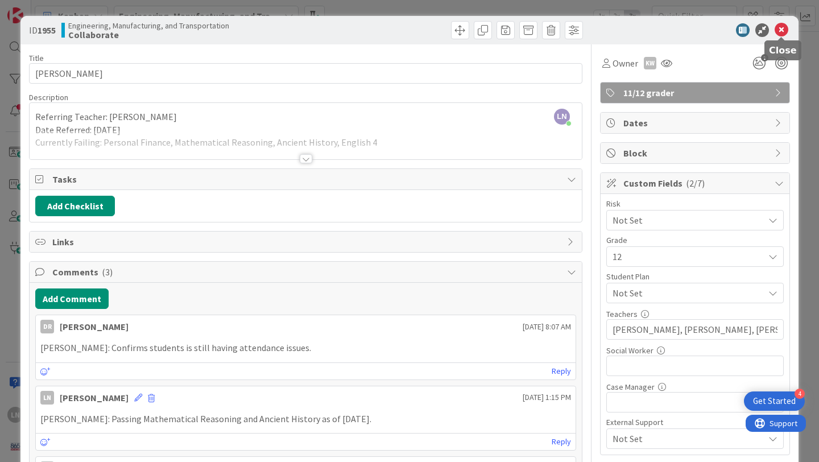
click at [783, 26] on icon at bounding box center [782, 30] width 14 height 14
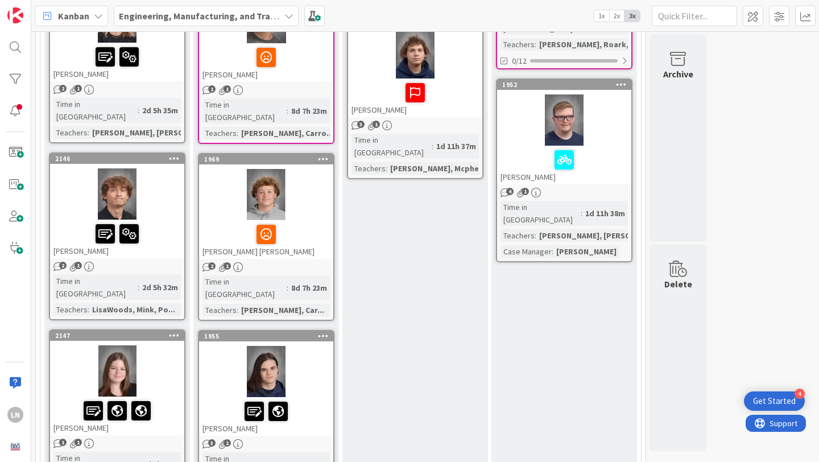
click at [313, 178] on div at bounding box center [266, 194] width 134 height 51
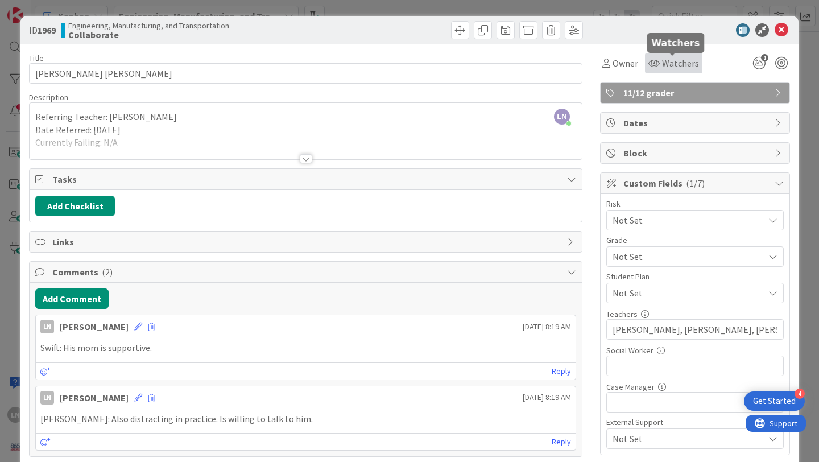
click at [687, 59] on span "Watchers" at bounding box center [680, 63] width 37 height 14
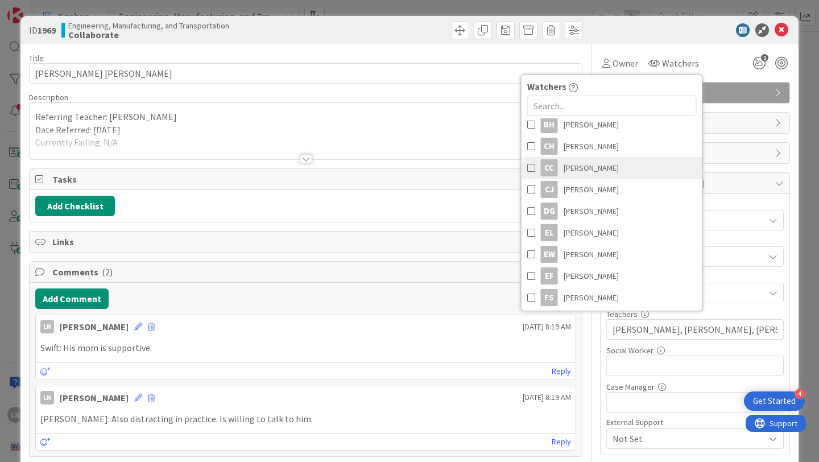
scroll to position [188, 0]
click at [601, 168] on span "[PERSON_NAME]" at bounding box center [591, 167] width 55 height 17
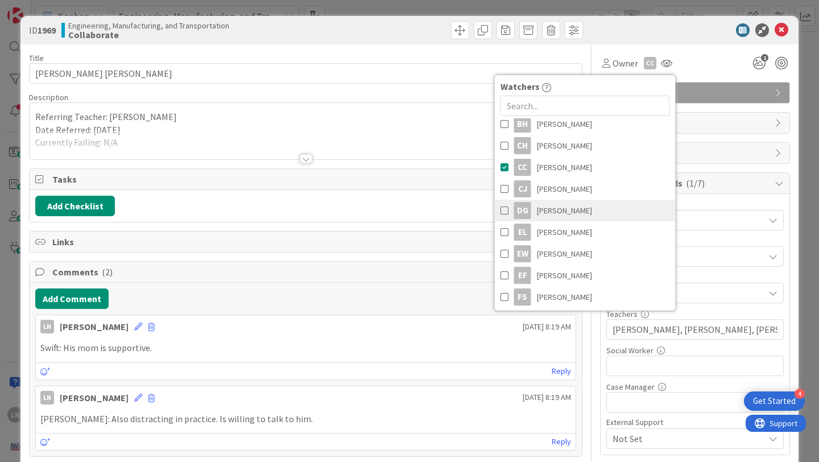
click at [592, 207] on span "[PERSON_NAME]" at bounding box center [564, 210] width 55 height 17
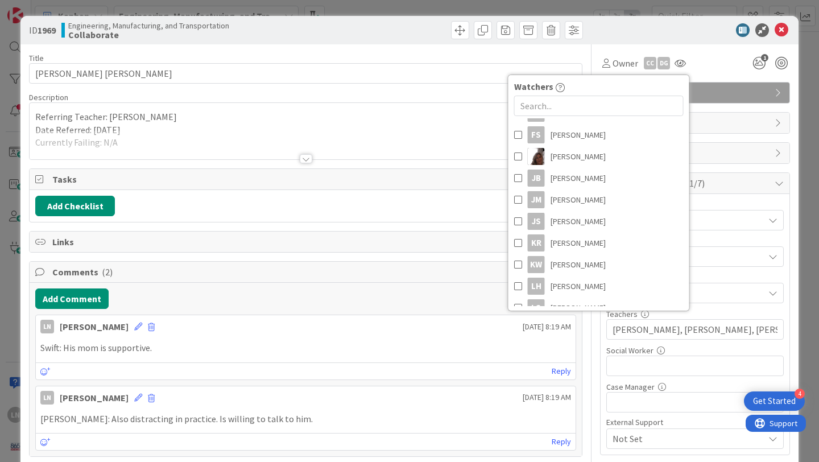
scroll to position [406, 0]
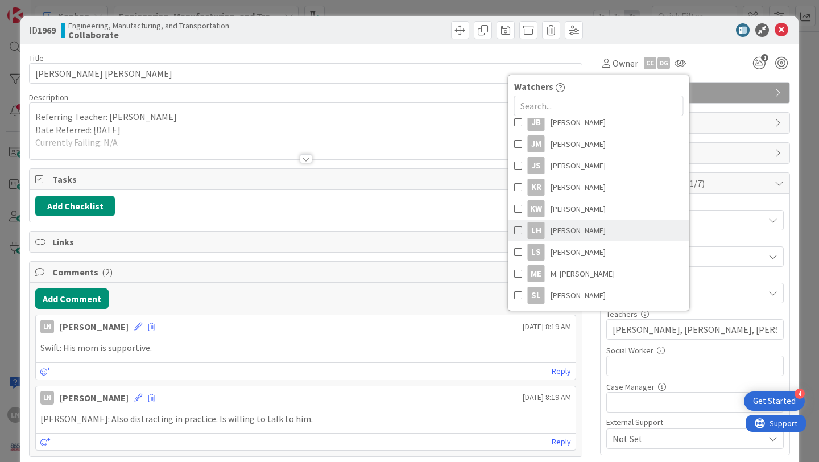
click at [579, 231] on span "[PERSON_NAME]" at bounding box center [578, 230] width 55 height 17
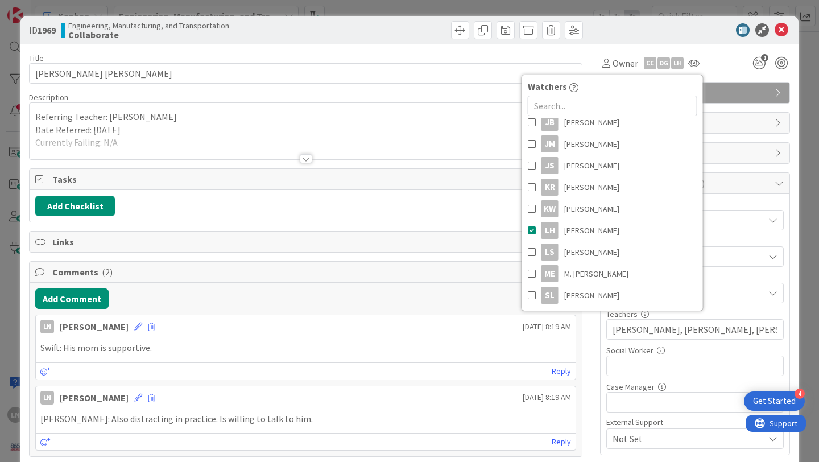
click at [691, 32] on div at bounding box center [689, 30] width 201 height 14
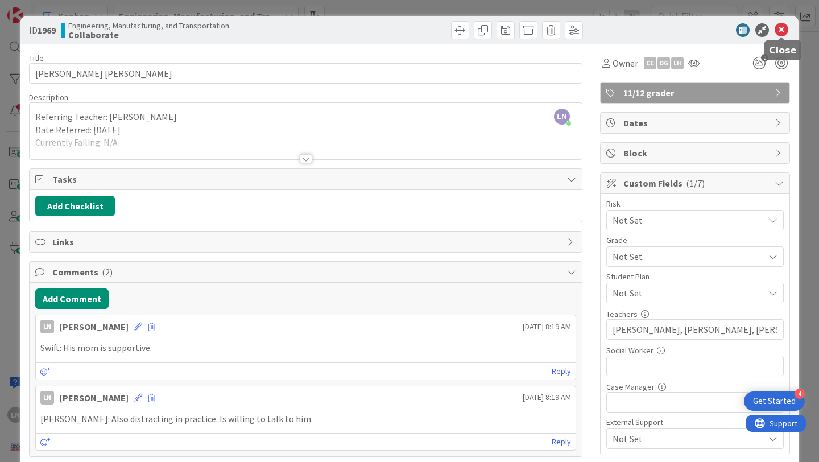
click at [784, 29] on icon at bounding box center [782, 30] width 14 height 14
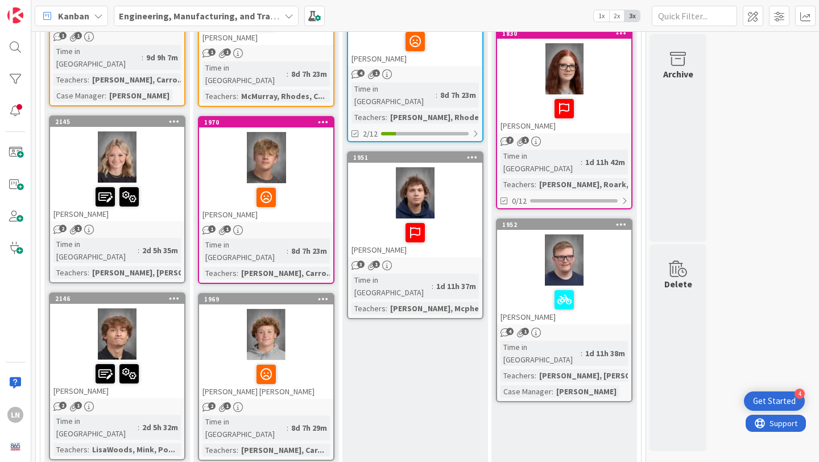
click at [314, 148] on div at bounding box center [266, 157] width 134 height 51
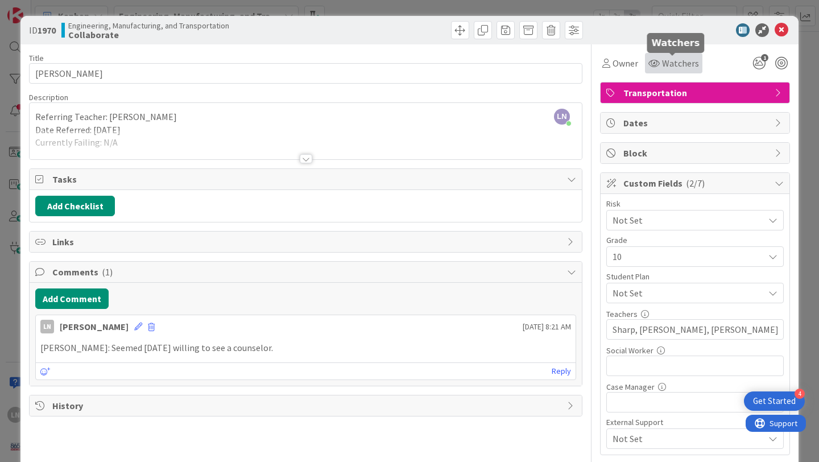
click at [679, 60] on span "Watchers" at bounding box center [680, 63] width 37 height 14
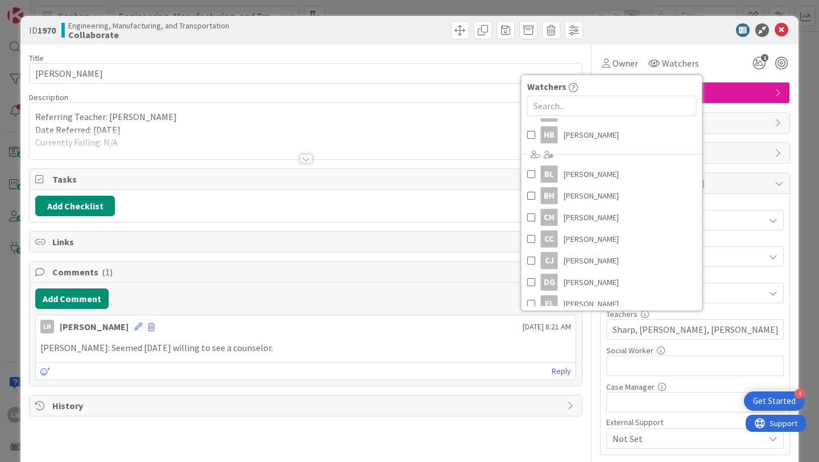
scroll to position [117, 0]
click at [600, 241] on span "[PERSON_NAME]" at bounding box center [591, 237] width 55 height 17
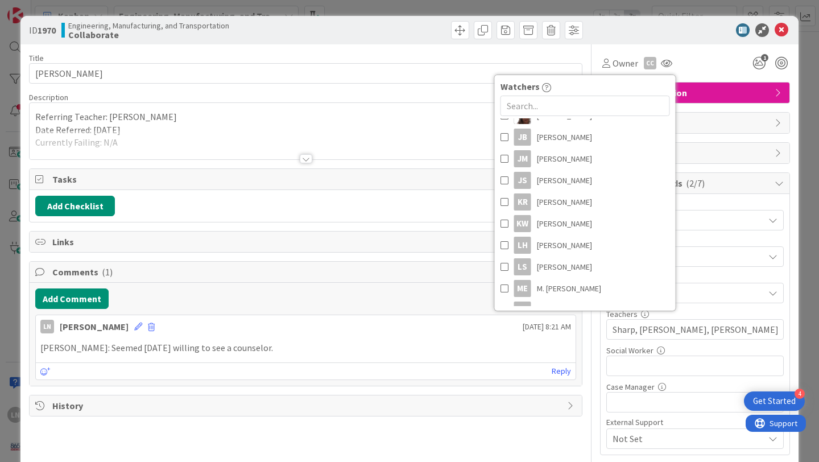
scroll to position [389, 0]
click at [569, 183] on span "[PERSON_NAME]" at bounding box center [564, 182] width 55 height 17
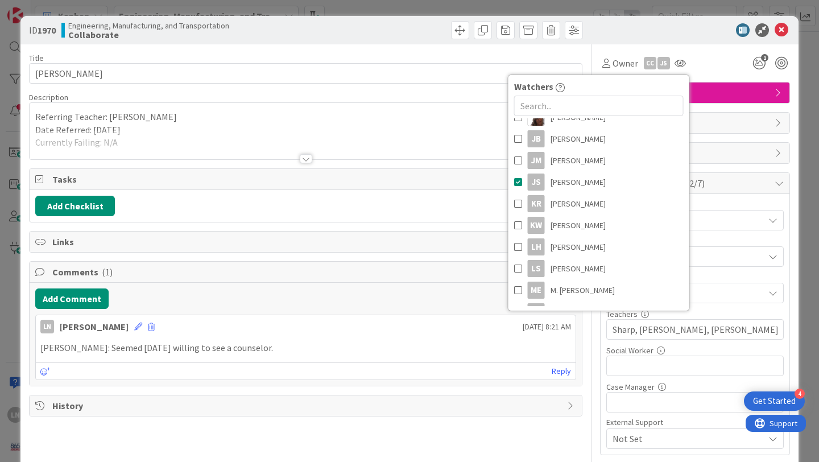
click at [680, 37] on div "ID 1970 Engineering, Manufacturing, and Transportation Collaborate" at bounding box center [409, 30] width 778 height 28
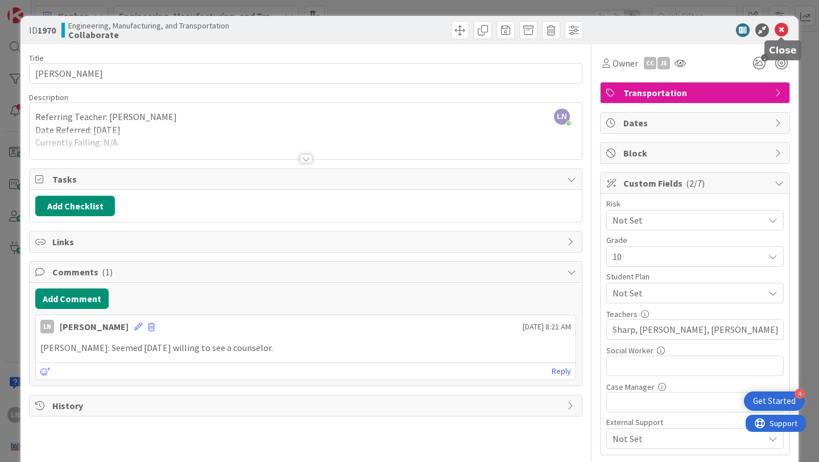
click at [780, 26] on icon at bounding box center [782, 30] width 14 height 14
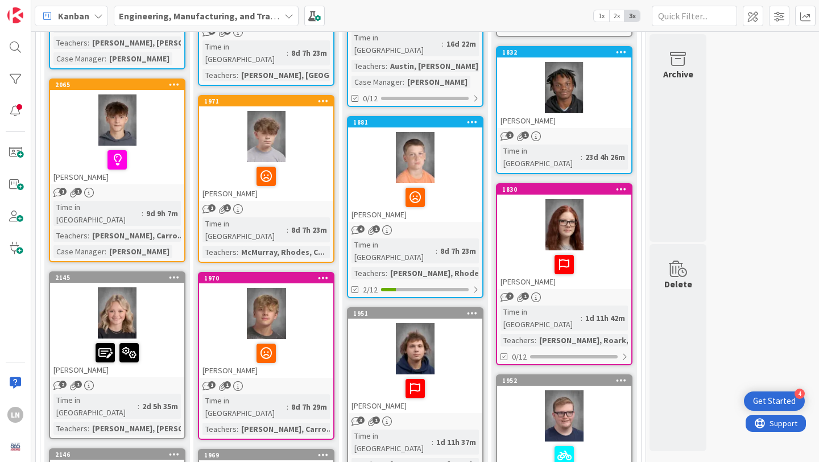
click at [304, 164] on div at bounding box center [266, 176] width 127 height 24
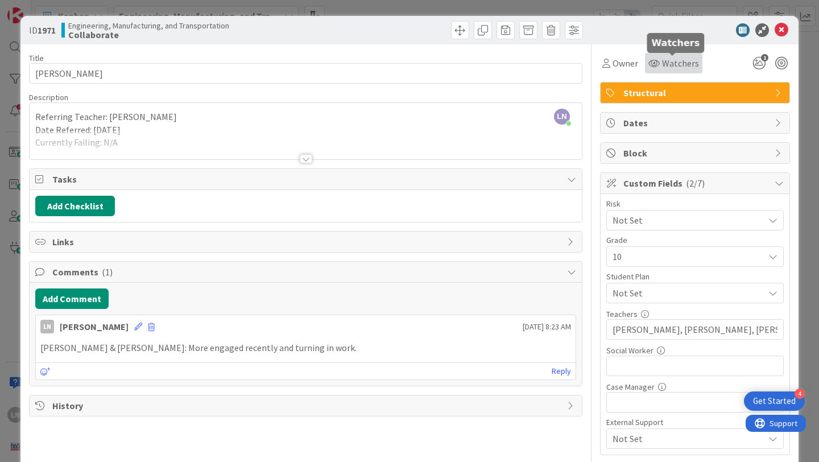
click at [676, 61] on span "Watchers" at bounding box center [680, 63] width 37 height 14
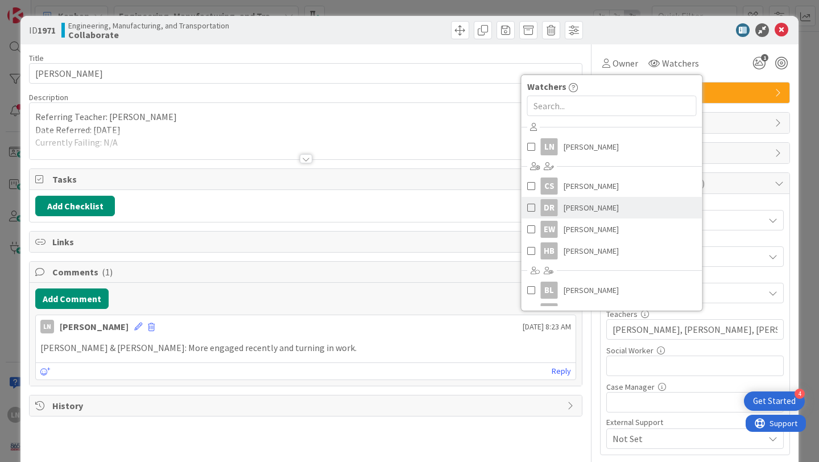
click at [598, 207] on span "[PERSON_NAME]" at bounding box center [591, 207] width 55 height 17
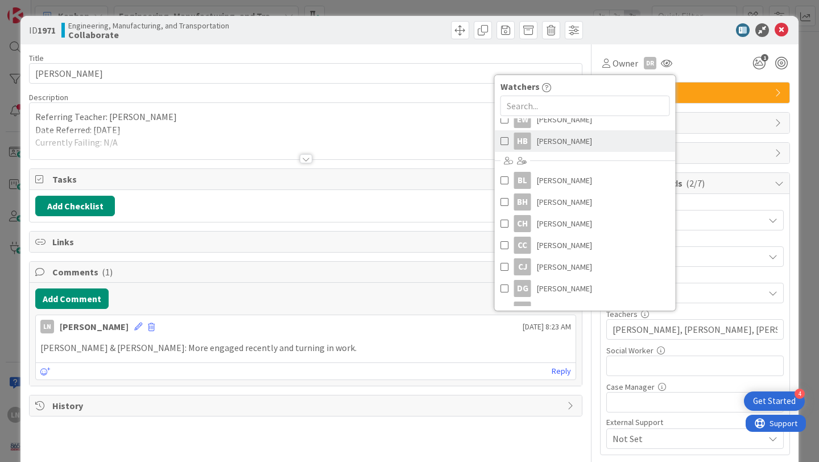
scroll to position [137, 0]
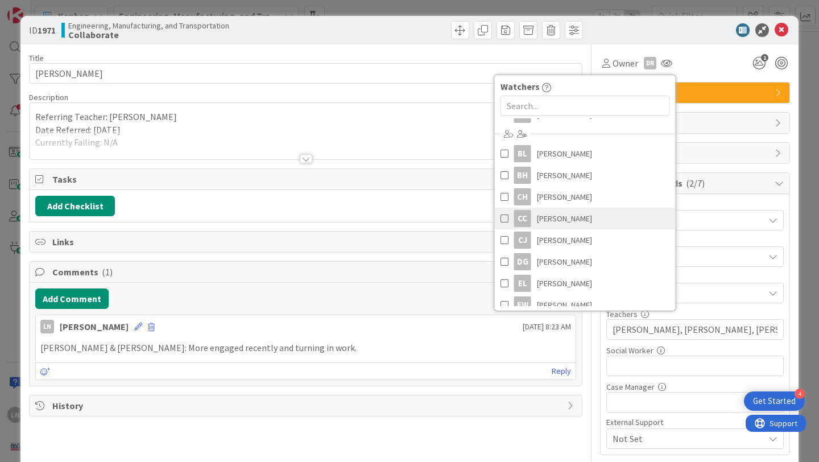
click at [582, 217] on span "[PERSON_NAME]" at bounding box center [564, 218] width 55 height 17
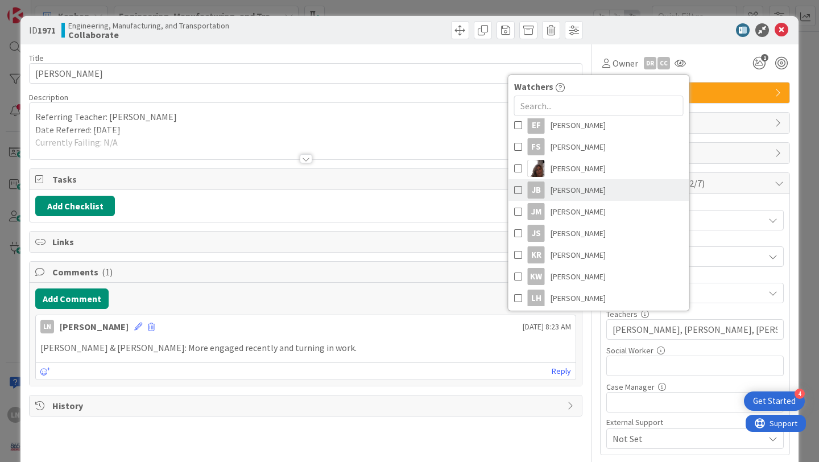
scroll to position [344, 0]
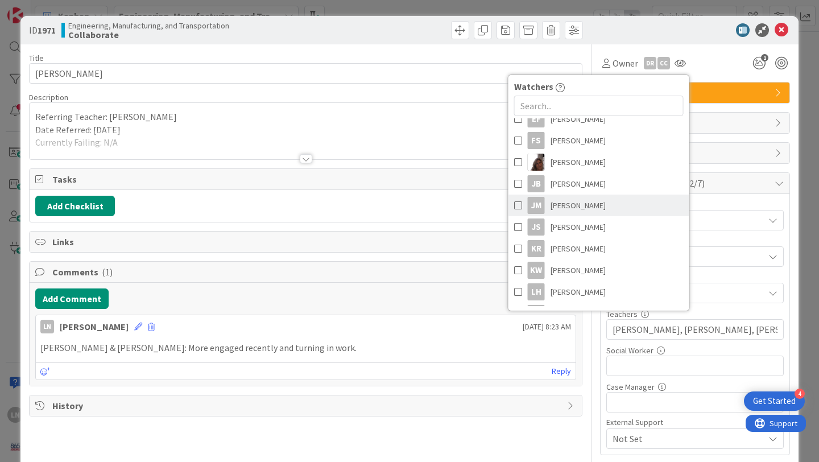
click at [589, 205] on span "[PERSON_NAME]" at bounding box center [578, 205] width 55 height 17
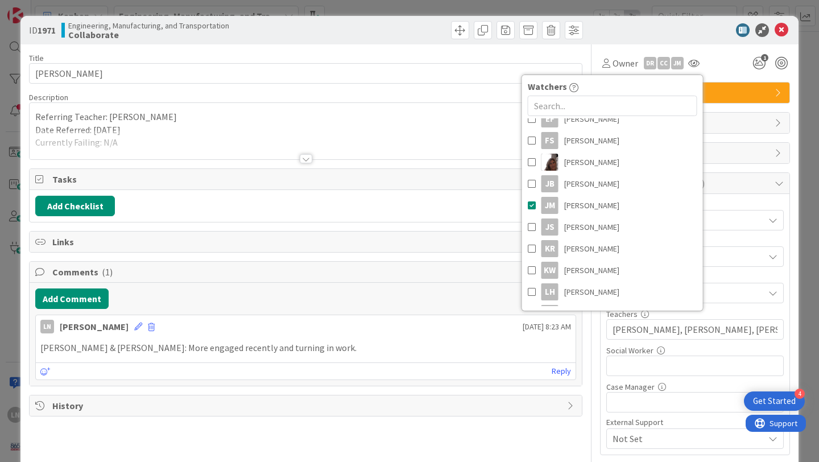
click at [675, 20] on div "ID 1971 Engineering, Manufacturing, and Transportation Collaborate" at bounding box center [409, 30] width 778 height 28
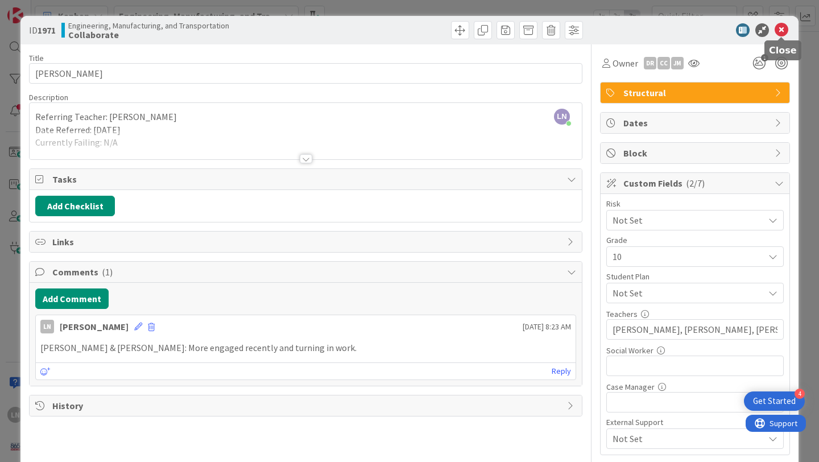
click at [784, 31] on icon at bounding box center [782, 30] width 14 height 14
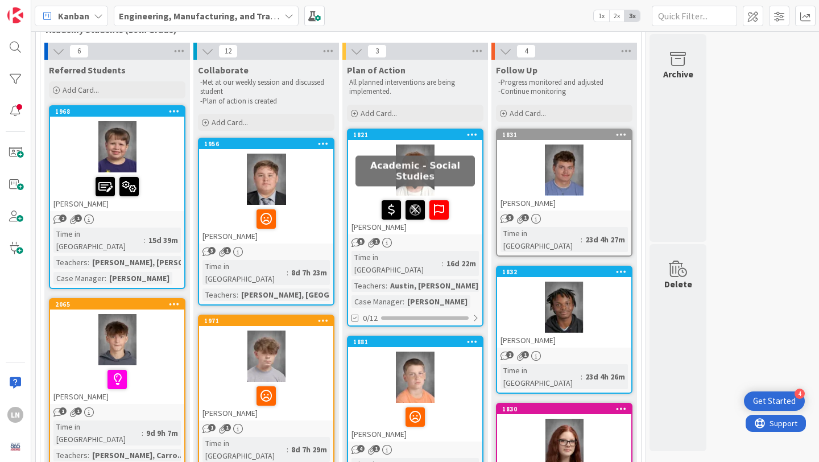
scroll to position [65, 0]
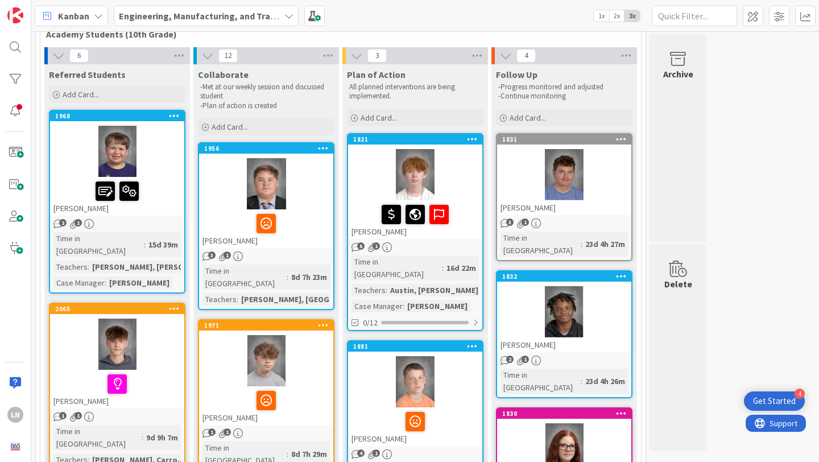
click at [313, 184] on div at bounding box center [266, 183] width 134 height 51
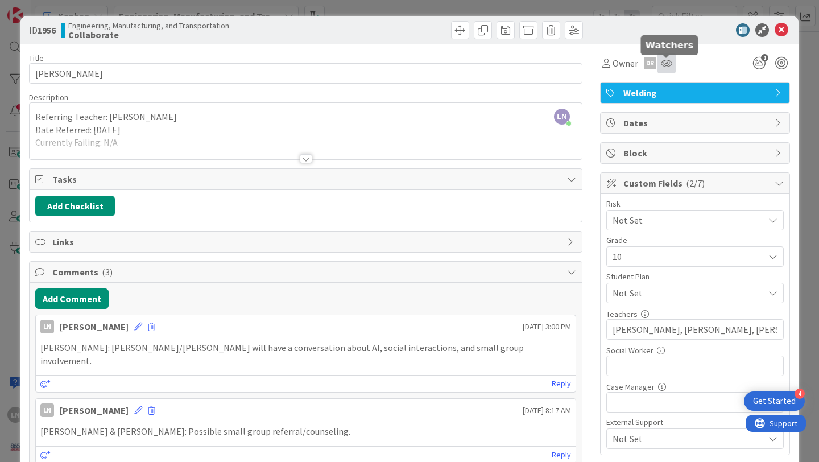
click at [666, 66] on icon at bounding box center [666, 63] width 11 height 9
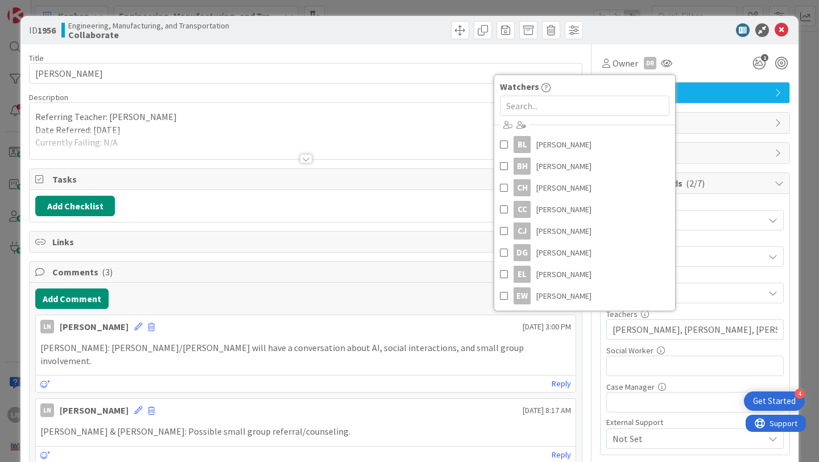
scroll to position [143, 0]
click at [563, 166] on span "[PERSON_NAME]" at bounding box center [563, 168] width 55 height 17
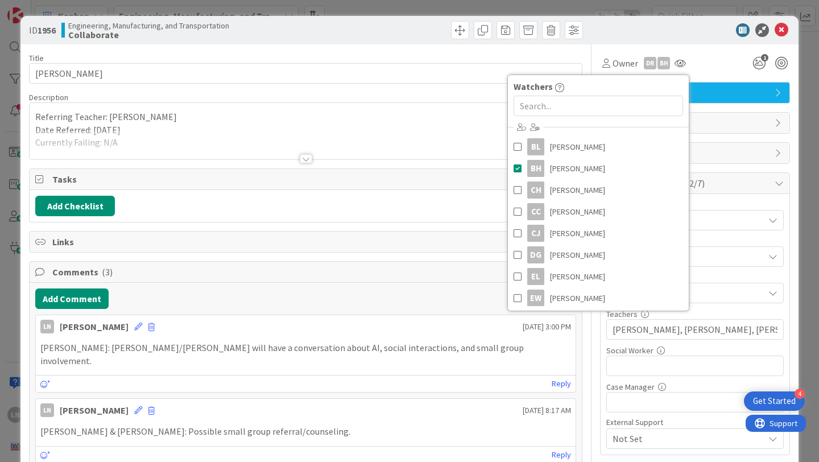
click at [690, 28] on div at bounding box center [689, 30] width 201 height 14
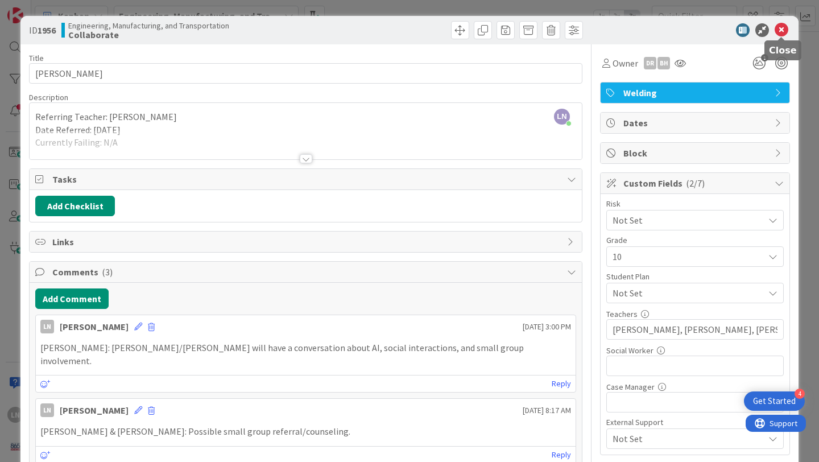
click at [783, 28] on icon at bounding box center [782, 30] width 14 height 14
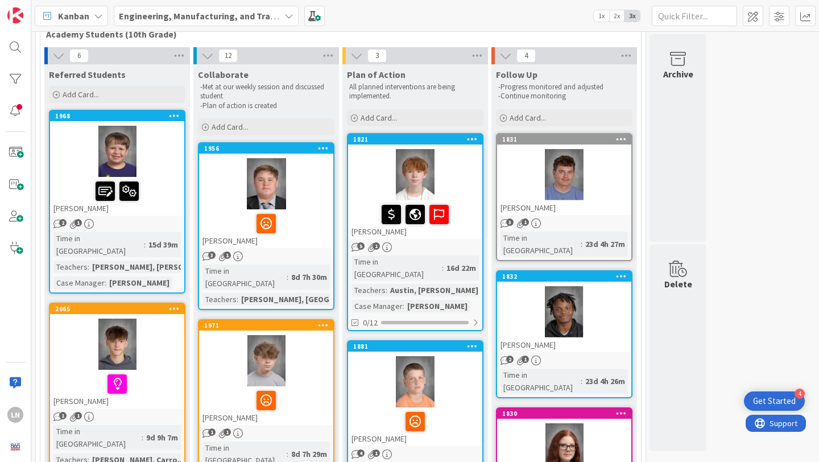
click at [469, 165] on div at bounding box center [415, 174] width 134 height 51
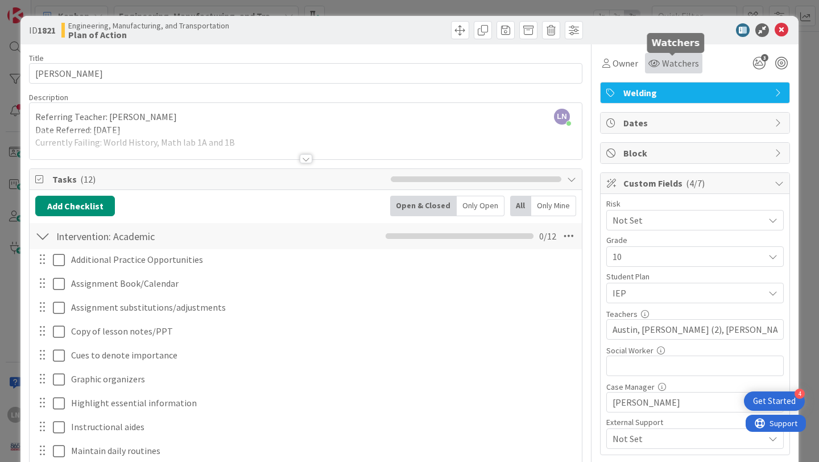
click at [685, 67] on span "Watchers" at bounding box center [680, 63] width 37 height 14
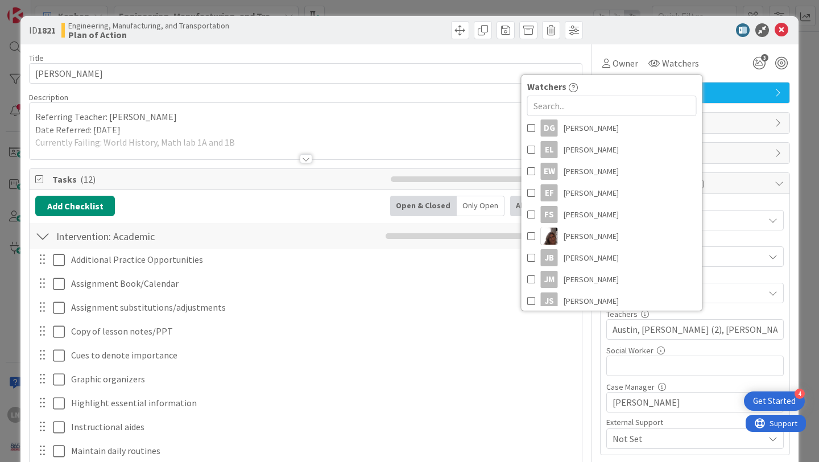
scroll to position [267, 0]
click at [613, 217] on span "[PERSON_NAME]" at bounding box center [591, 217] width 55 height 17
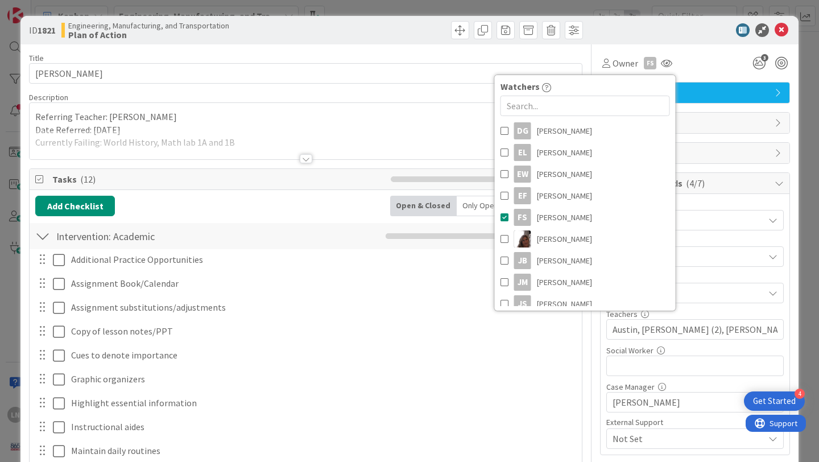
click at [683, 34] on div at bounding box center [689, 30] width 201 height 14
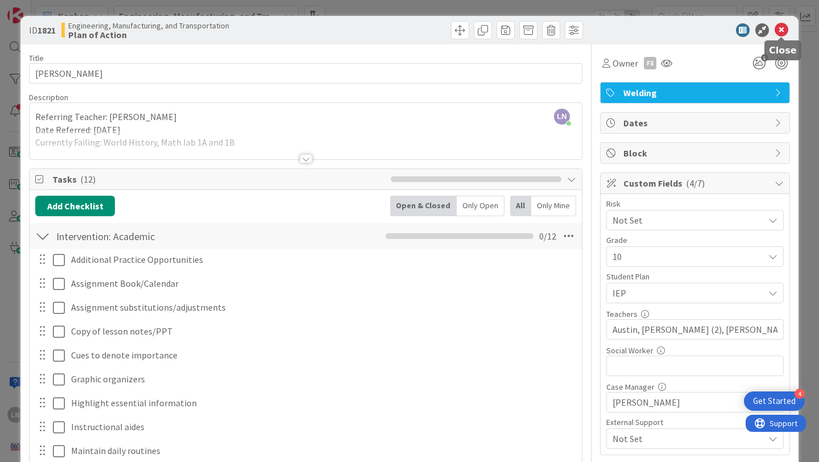
click at [785, 30] on icon at bounding box center [782, 30] width 14 height 14
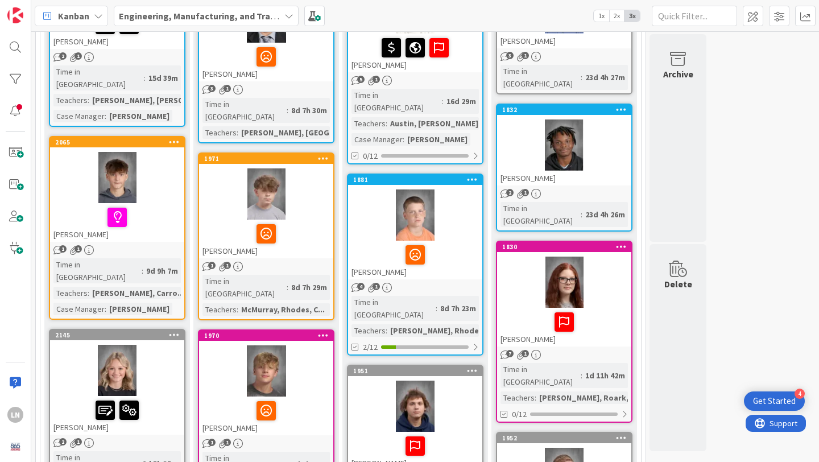
click at [443, 243] on div at bounding box center [415, 255] width 127 height 24
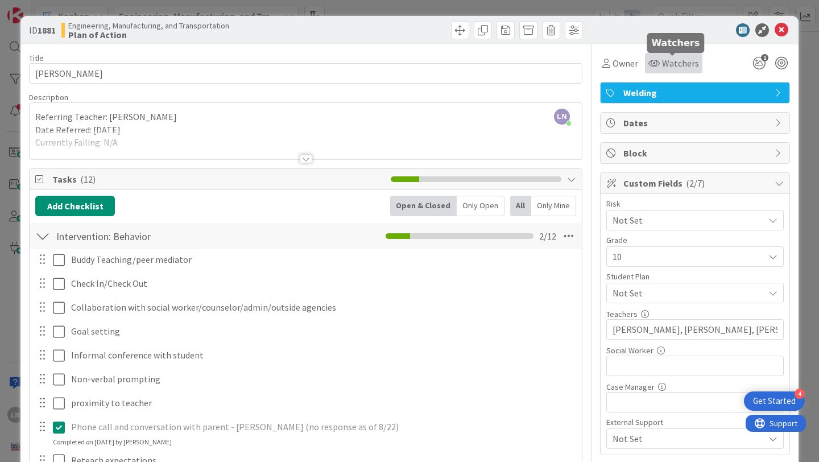
click at [679, 64] on span "Watchers" at bounding box center [680, 63] width 37 height 14
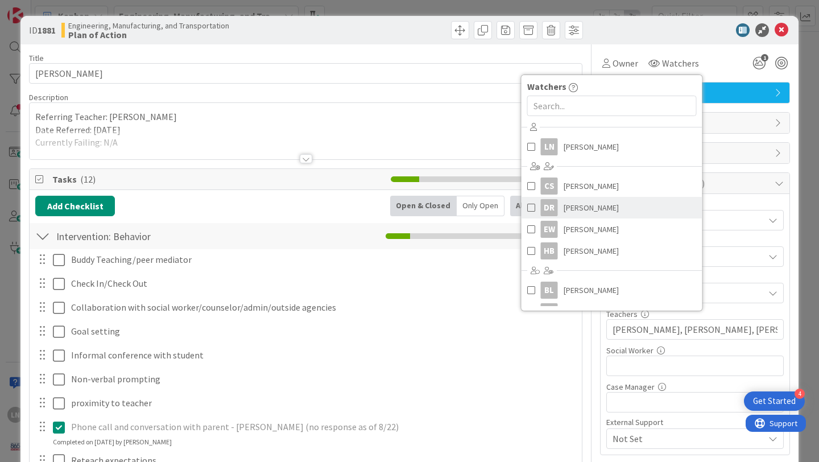
click at [599, 208] on span "[PERSON_NAME]" at bounding box center [591, 207] width 55 height 17
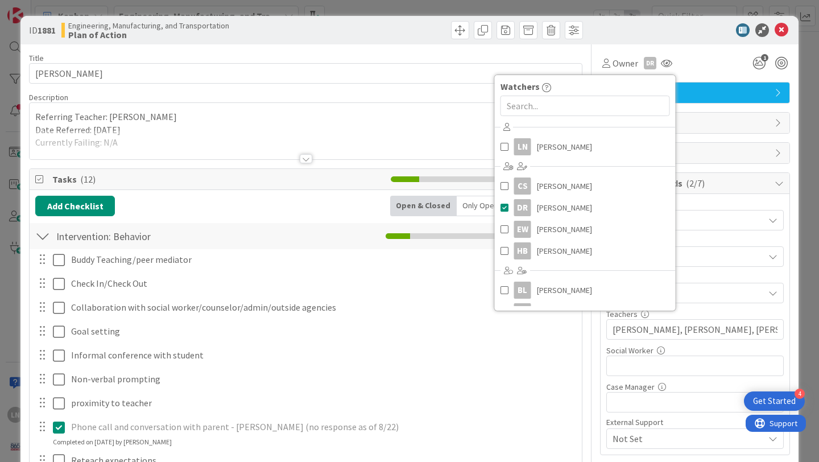
click at [695, 29] on div at bounding box center [689, 30] width 201 height 14
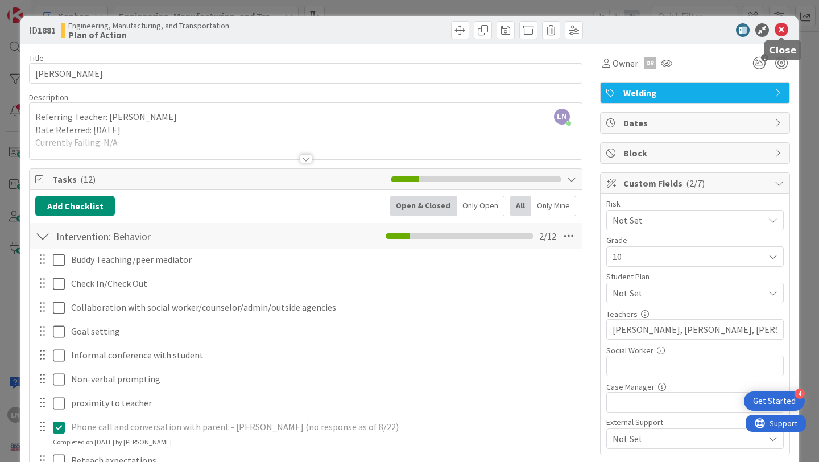
click at [783, 28] on icon at bounding box center [782, 30] width 14 height 14
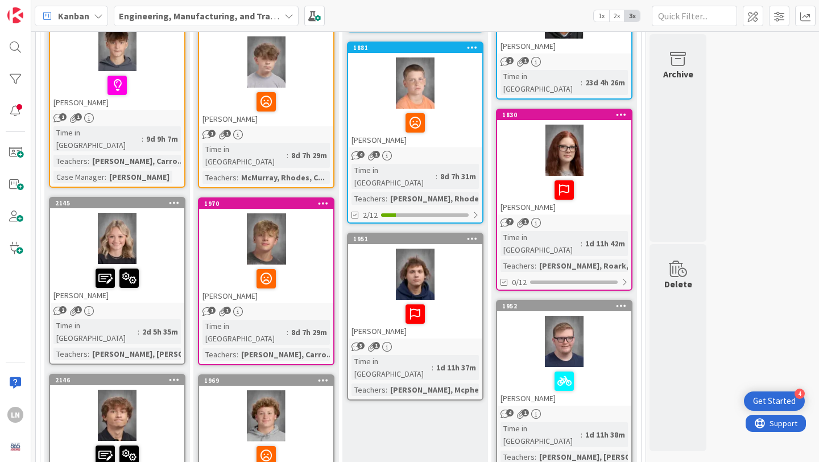
scroll to position [378, 0]
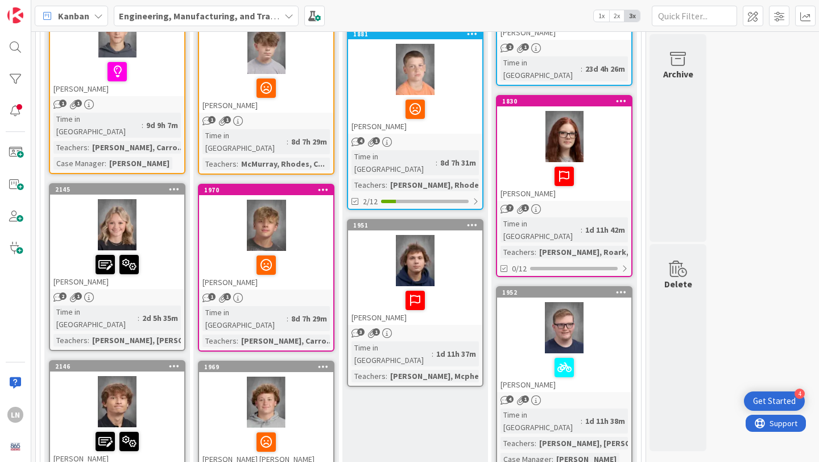
click at [463, 243] on div at bounding box center [415, 260] width 134 height 51
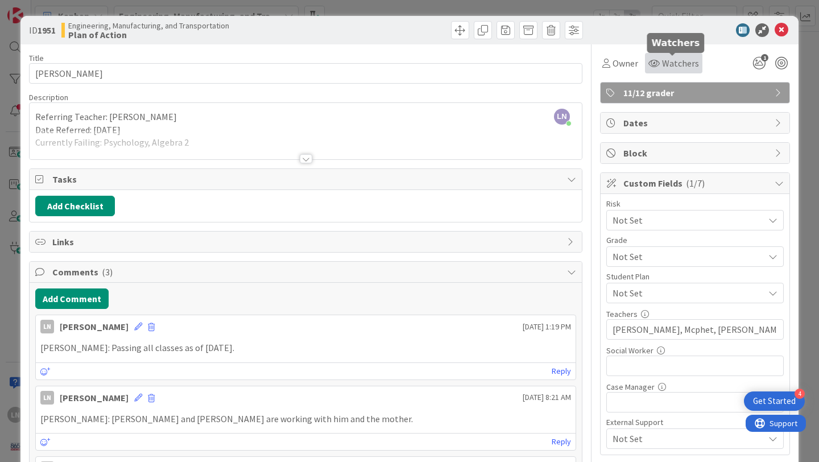
click at [683, 59] on span "Watchers" at bounding box center [680, 63] width 37 height 14
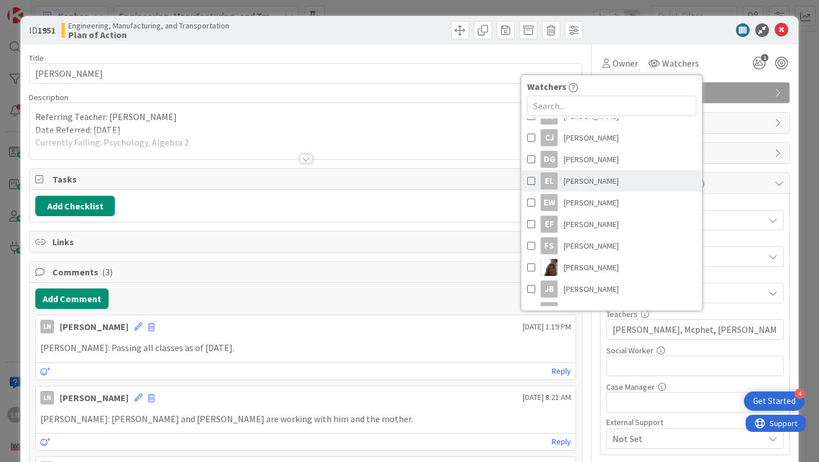
scroll to position [240, 0]
click at [599, 224] on span "[PERSON_NAME]" at bounding box center [591, 223] width 55 height 17
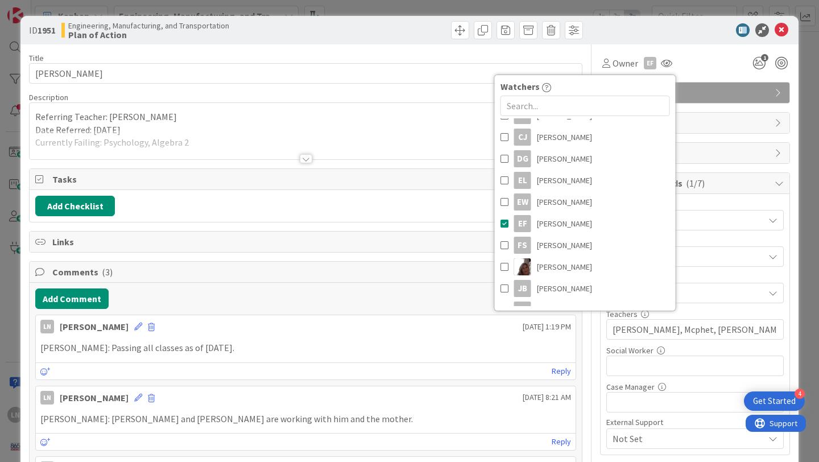
click at [713, 51] on div "Owner EF Watchers LN [PERSON_NAME] [PERSON_NAME] [PERSON_NAME] EW [PERSON_NAME]…" at bounding box center [695, 58] width 190 height 29
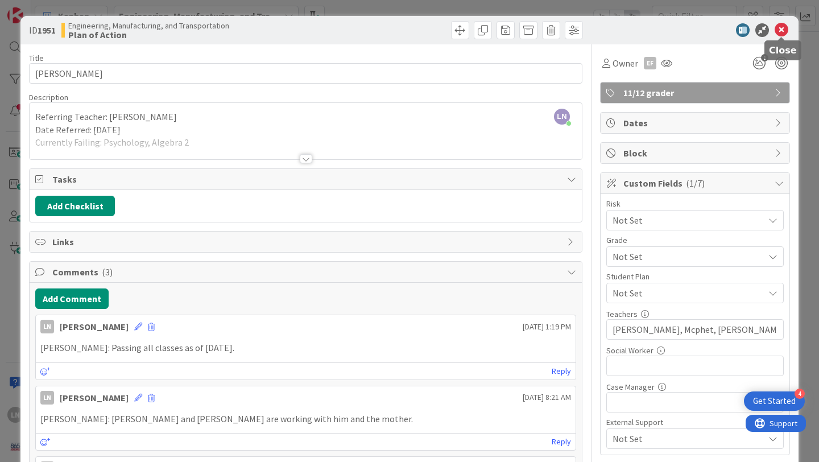
click at [784, 29] on icon at bounding box center [782, 30] width 14 height 14
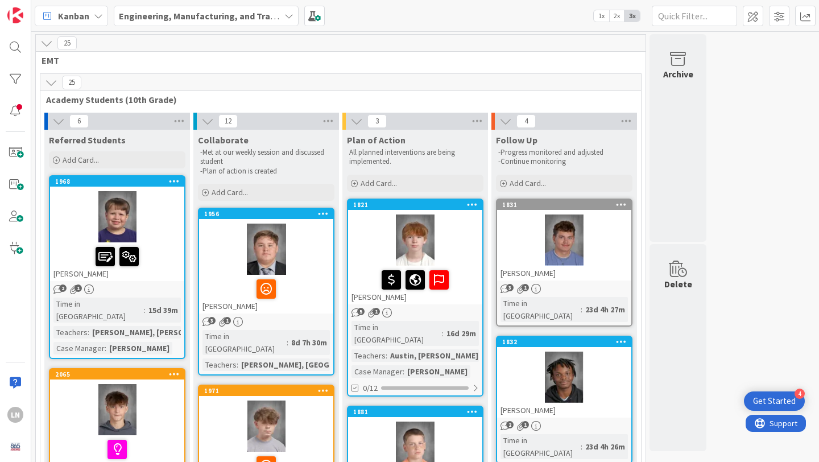
click at [607, 232] on div at bounding box center [564, 239] width 134 height 51
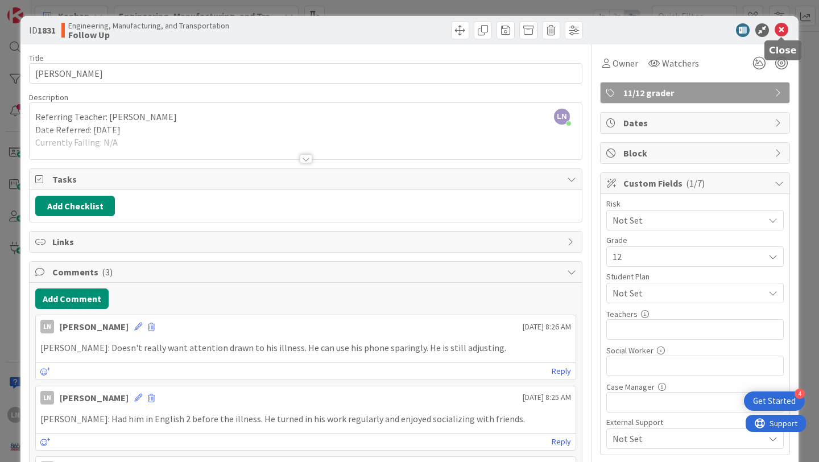
click at [783, 30] on icon at bounding box center [782, 30] width 14 height 14
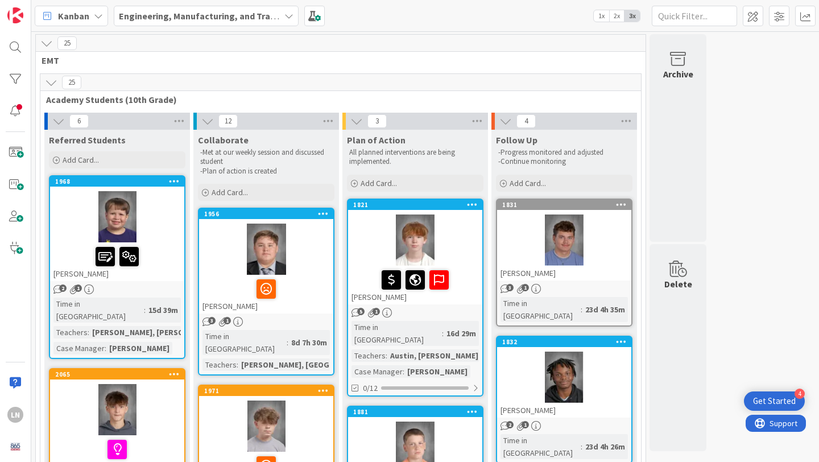
click at [601, 366] on div at bounding box center [564, 377] width 134 height 51
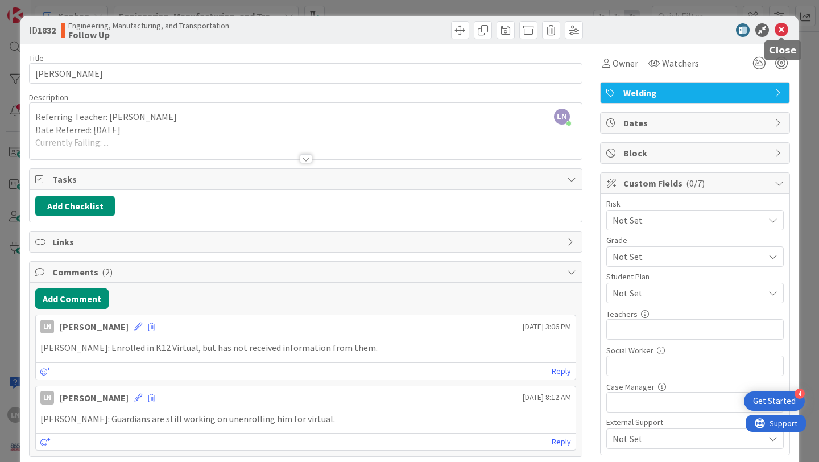
click at [779, 28] on icon at bounding box center [782, 30] width 14 height 14
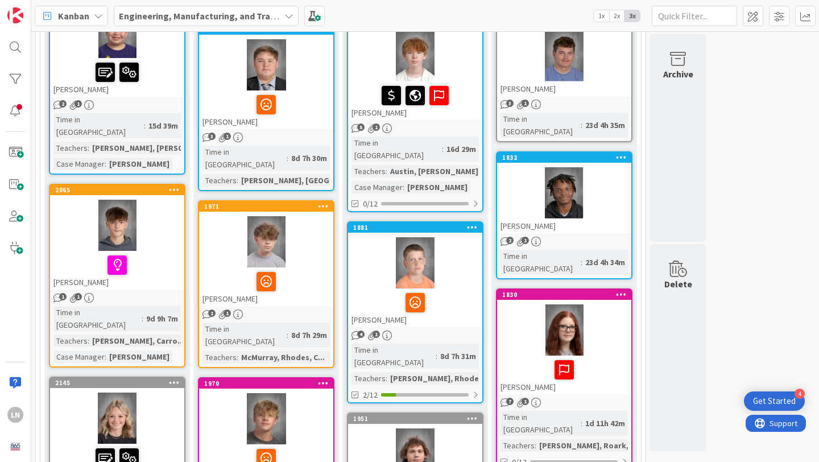
click at [605, 309] on div at bounding box center [564, 329] width 134 height 51
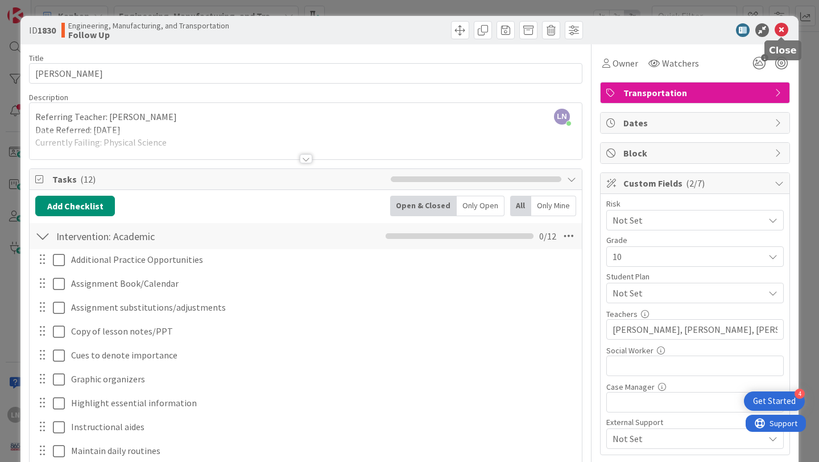
click at [782, 27] on icon at bounding box center [782, 30] width 14 height 14
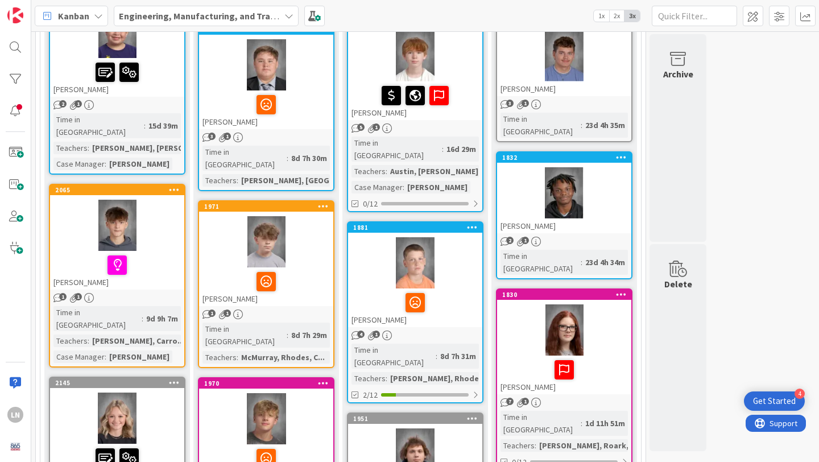
scroll to position [344, 0]
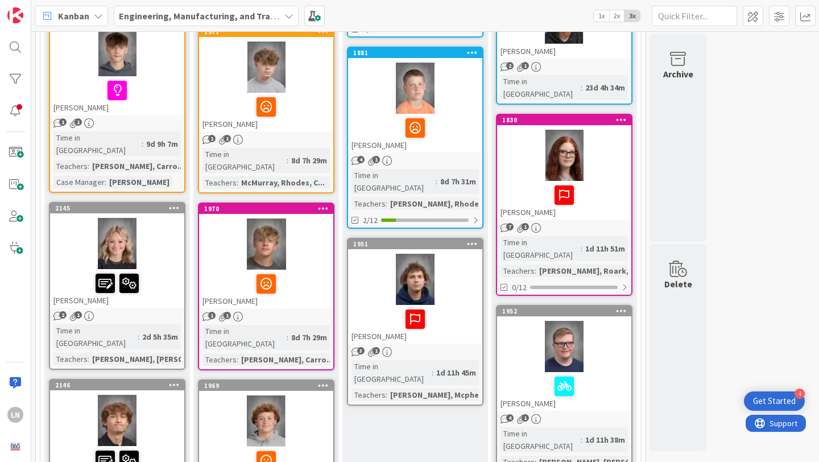
click at [605, 331] on div at bounding box center [564, 346] width 134 height 51
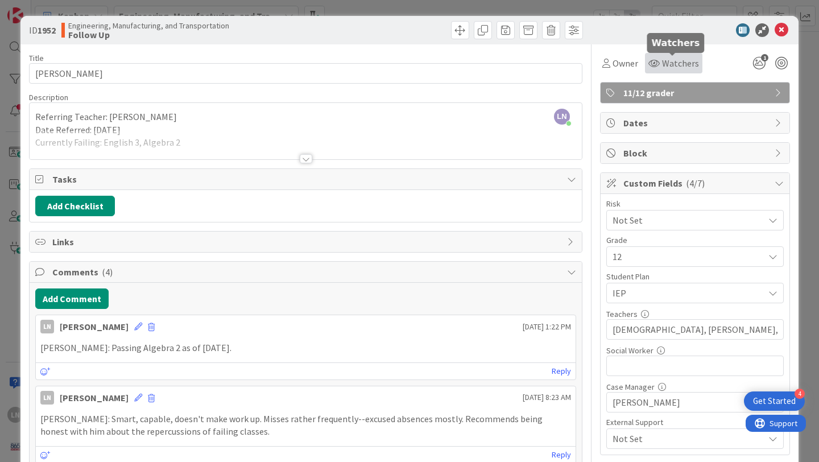
click at [687, 64] on span "Watchers" at bounding box center [680, 63] width 37 height 14
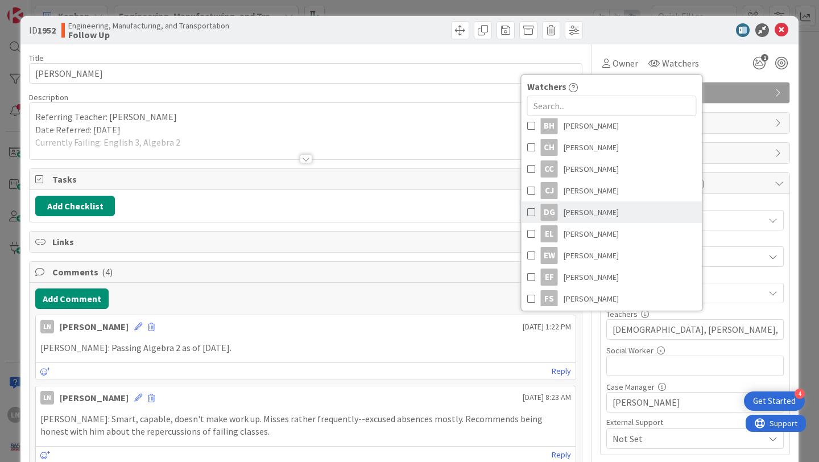
click at [612, 215] on span "[PERSON_NAME]" at bounding box center [591, 212] width 55 height 17
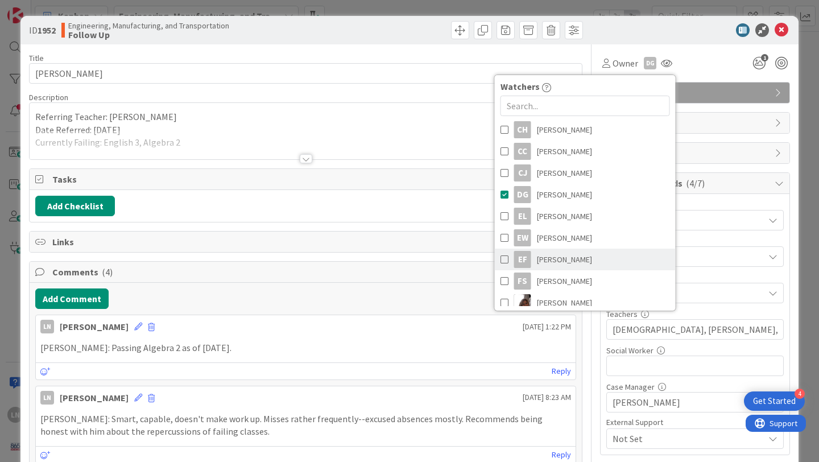
click at [582, 261] on span "[PERSON_NAME]" at bounding box center [564, 259] width 55 height 17
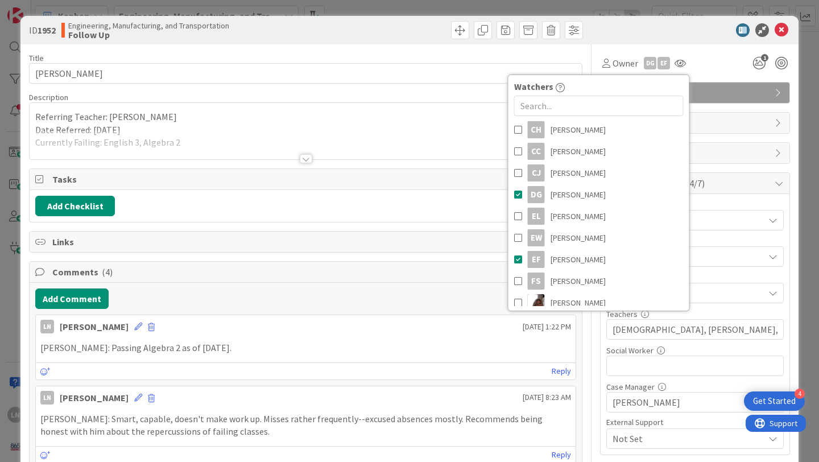
click at [694, 28] on div at bounding box center [689, 30] width 201 height 14
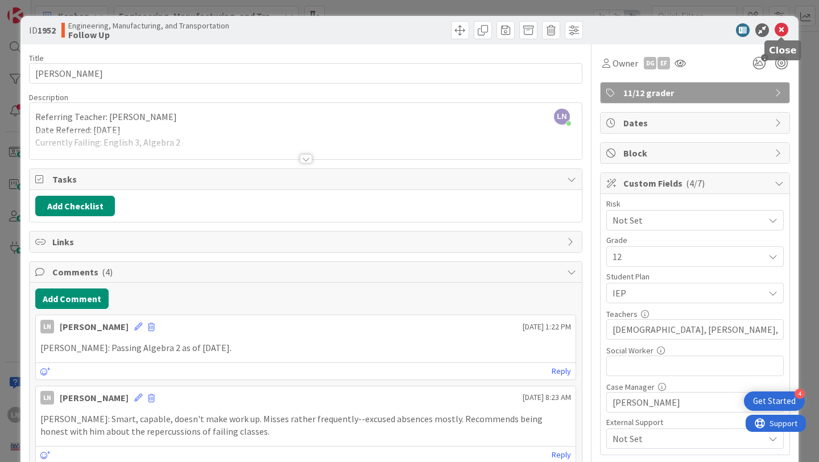
click at [779, 32] on icon at bounding box center [782, 30] width 14 height 14
